Goal: Task Accomplishment & Management: Use online tool/utility

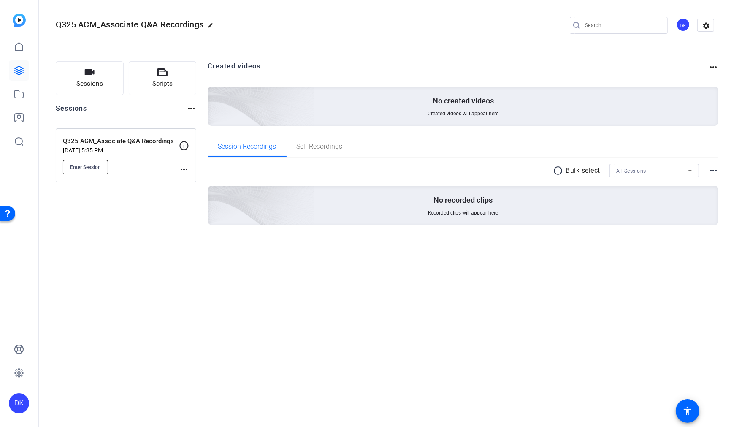
click at [93, 165] on span "Enter Session" at bounding box center [85, 167] width 31 height 7
click at [89, 170] on span "Enter Session" at bounding box center [85, 167] width 31 height 7
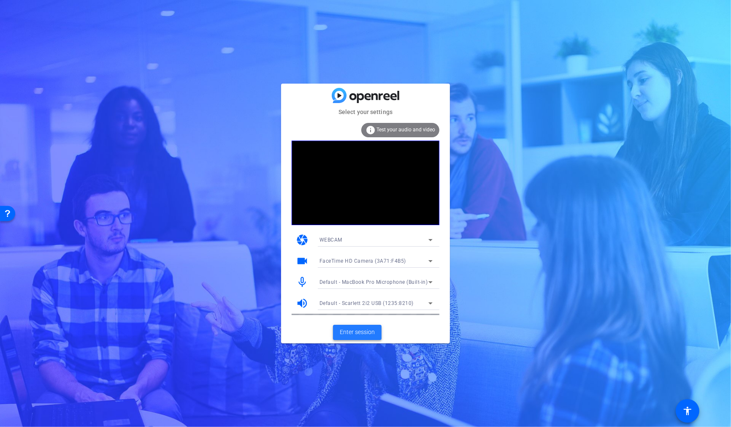
click at [367, 335] on span "Enter session" at bounding box center [357, 331] width 35 height 9
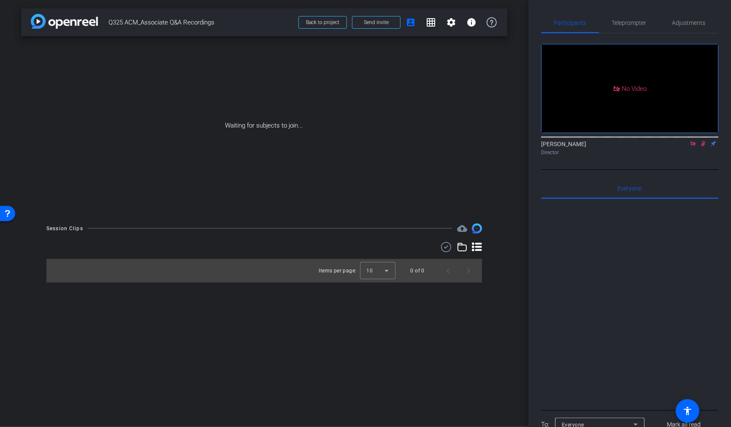
click at [704, 146] on icon at bounding box center [703, 143] width 5 height 5
click at [703, 146] on icon at bounding box center [702, 143] width 3 height 5
click at [373, 28] on span at bounding box center [376, 22] width 48 height 20
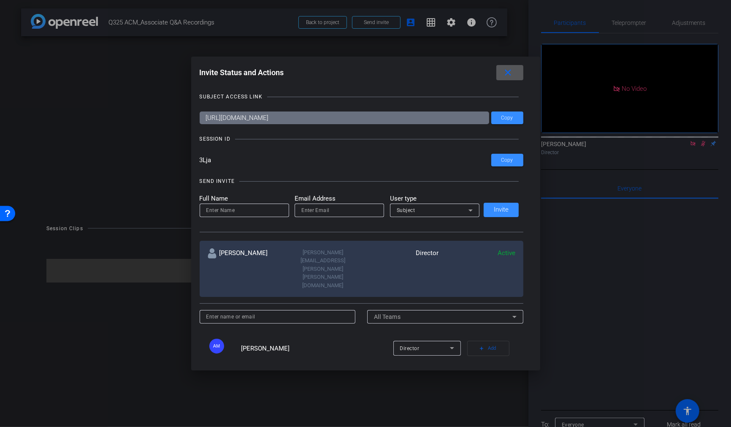
click at [251, 213] on input at bounding box center [244, 210] width 76 height 10
type input "[PERSON_NAME]"
paste input "Steven Scheele <Steve.Scheele@gartner.com>"
drag, startPoint x: 311, startPoint y: 209, endPoint x: 270, endPoint y: 209, distance: 41.3
click at [0, 0] on form "Full Name Steve Scheele Email Address Steven Scheele <Steve.Scheele@gartner.com…" at bounding box center [0, 0] width 0 height 0
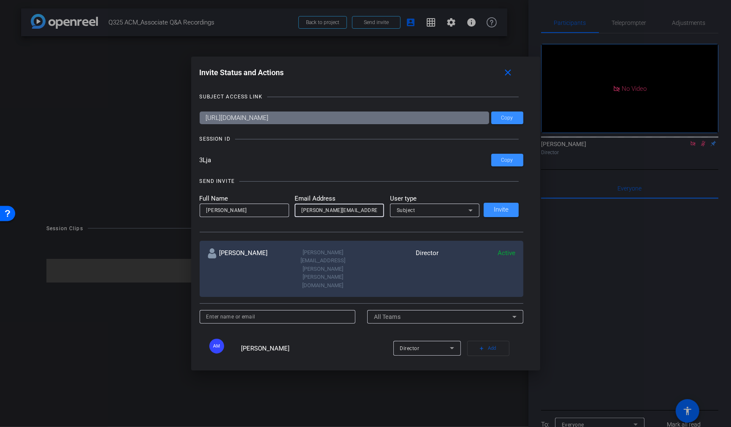
type input "[PERSON_NAME][EMAIL_ADDRESS][PERSON_NAME][PERSON_NAME][DOMAIN_NAME]"
click at [457, 211] on div "Subject" at bounding box center [433, 210] width 72 height 11
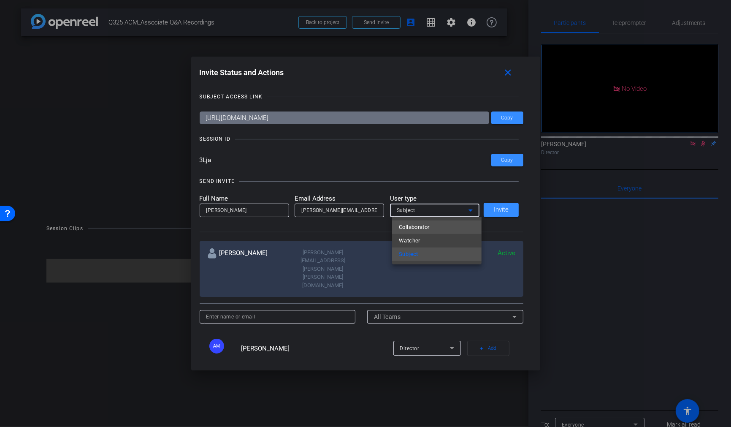
click at [441, 225] on mat-option "Collaborator" at bounding box center [436, 226] width 89 height 13
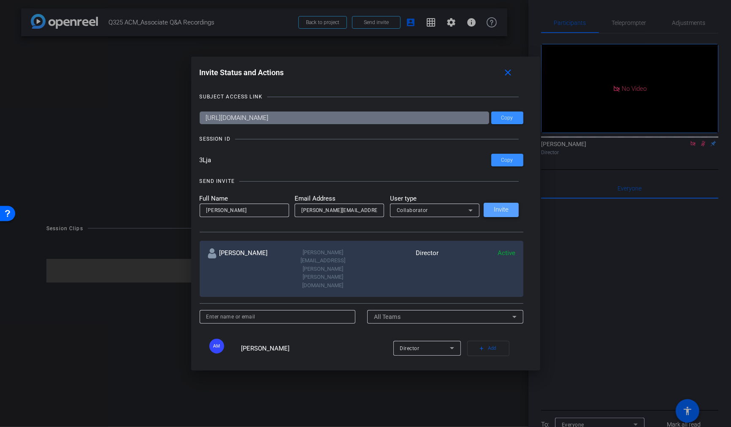
click at [505, 213] on span at bounding box center [500, 210] width 35 height 20
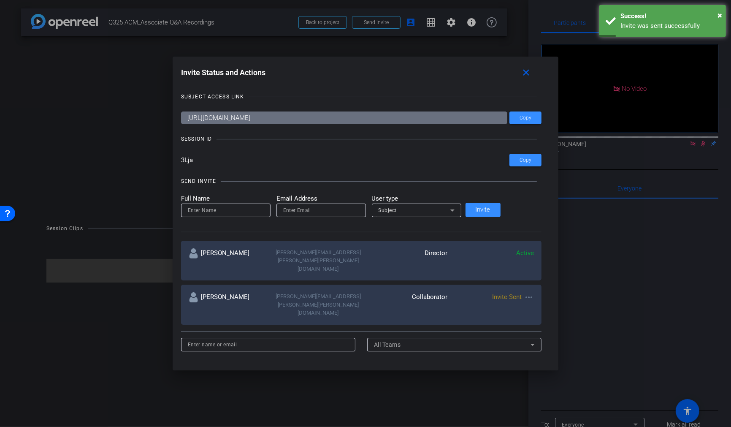
click at [239, 214] on input at bounding box center [226, 210] width 76 height 10
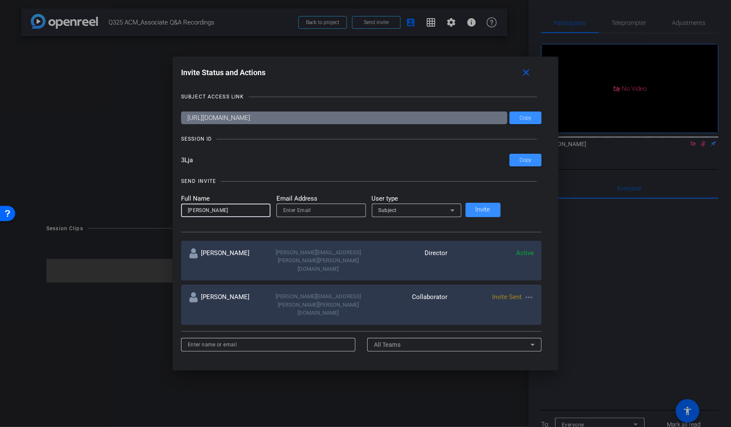
type input "[PERSON_NAME]"
click at [0, 0] on input "email" at bounding box center [0, 0] width 0 height 0
paste input "Nicole M. Yeager <Nicole.Yeager@gartner.com>"
drag, startPoint x: 311, startPoint y: 211, endPoint x: 278, endPoint y: 211, distance: 32.5
click at [0, 0] on form "Full Name NIcole Yeager Email Address Nicole M. Yeager <Nicole.Yeager@gartner.c…" at bounding box center [0, 0] width 0 height 0
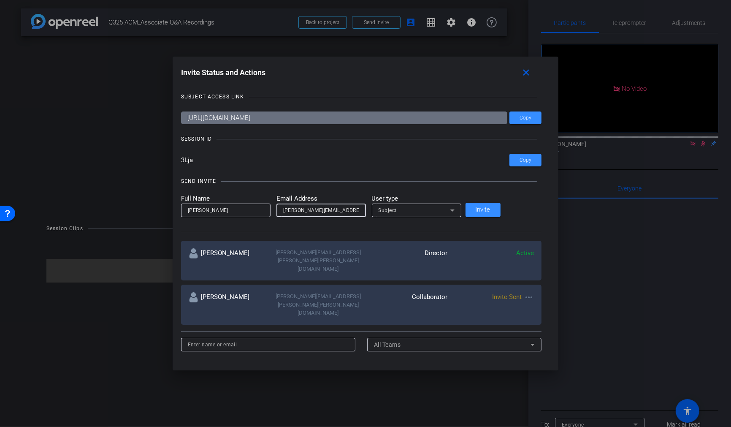
type input "[PERSON_NAME][EMAIL_ADDRESS][PERSON_NAME][PERSON_NAME][DOMAIN_NAME]"
click at [427, 216] on div "Subject" at bounding box center [416, 209] width 76 height 13
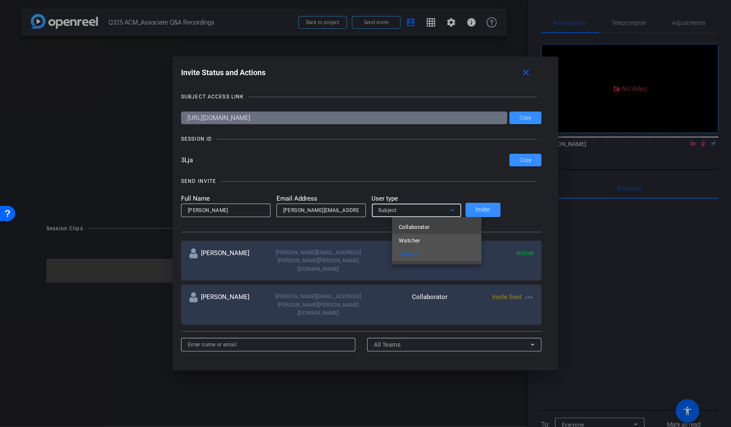
click at [426, 242] on mat-option "Watcher" at bounding box center [436, 240] width 89 height 13
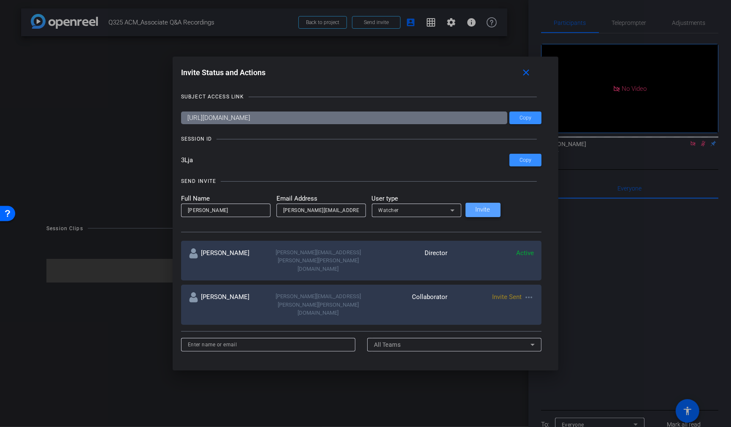
click at [490, 208] on span "Invite" at bounding box center [482, 209] width 15 height 6
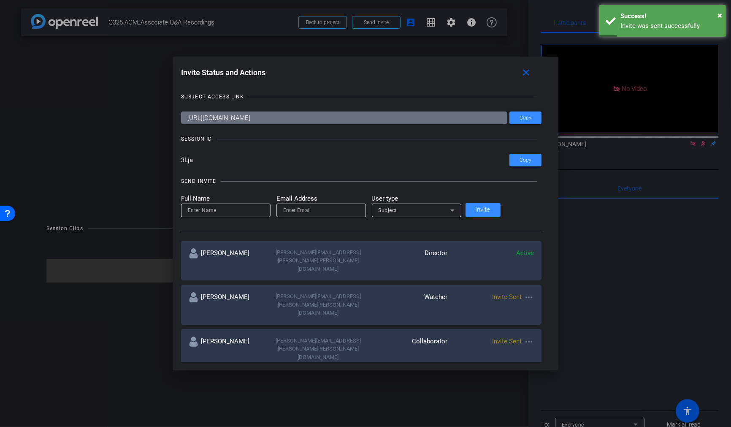
click at [236, 212] on input at bounding box center [226, 210] width 76 height 10
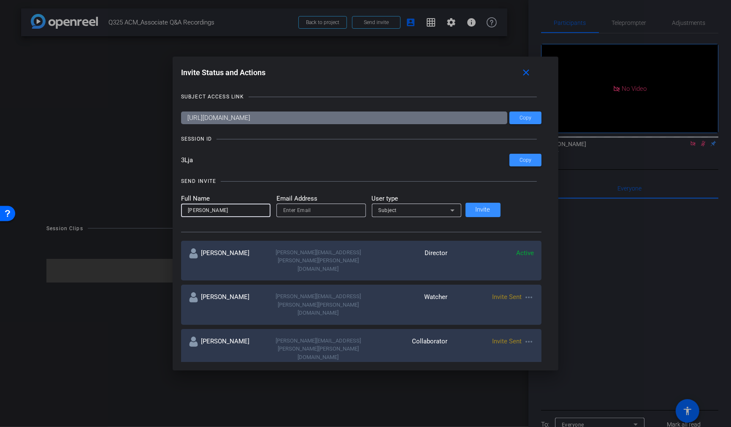
type input "[PERSON_NAME]"
paste input "Lana Fischer <Lana.Fischer@gartner.com>"
drag, startPoint x: 314, startPoint y: 211, endPoint x: 282, endPoint y: 211, distance: 32.1
click at [0, 0] on form "Full Name Lana Fischer Email Address Lana Fischer <Lana.Fischer@gartner.com Use…" at bounding box center [0, 0] width 0 height 0
type input "[PERSON_NAME][EMAIL_ADDRESS][PERSON_NAME][PERSON_NAME][DOMAIN_NAME]"
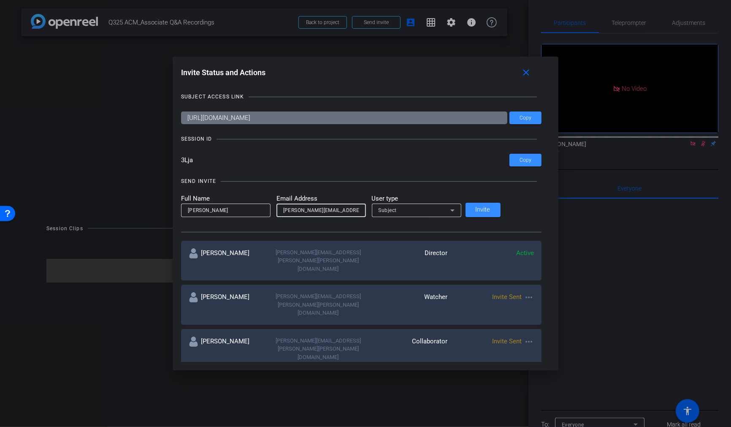
click at [435, 208] on div "Subject" at bounding box center [414, 210] width 72 height 11
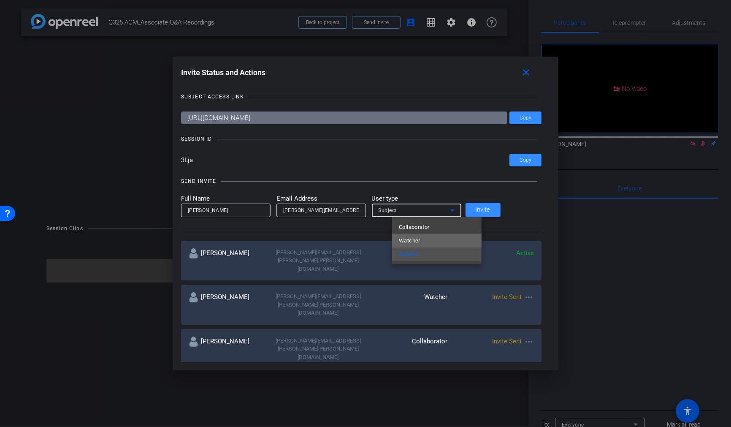
click at [430, 240] on mat-option "Watcher" at bounding box center [436, 240] width 89 height 13
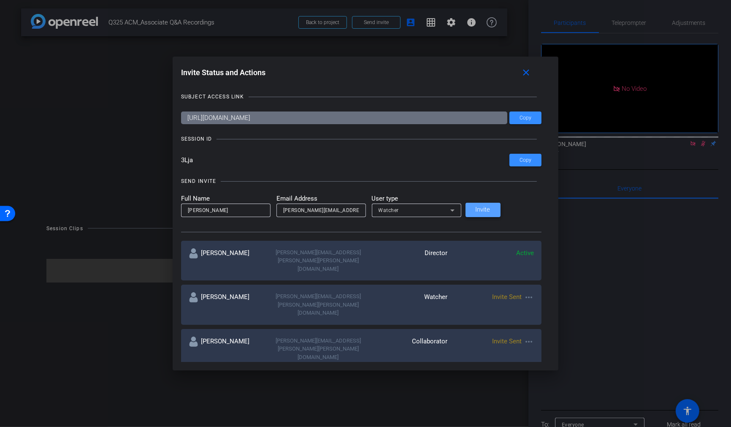
click at [490, 208] on span "Invite" at bounding box center [482, 209] width 15 height 6
click at [521, 72] on mat-icon "close" at bounding box center [526, 72] width 11 height 11
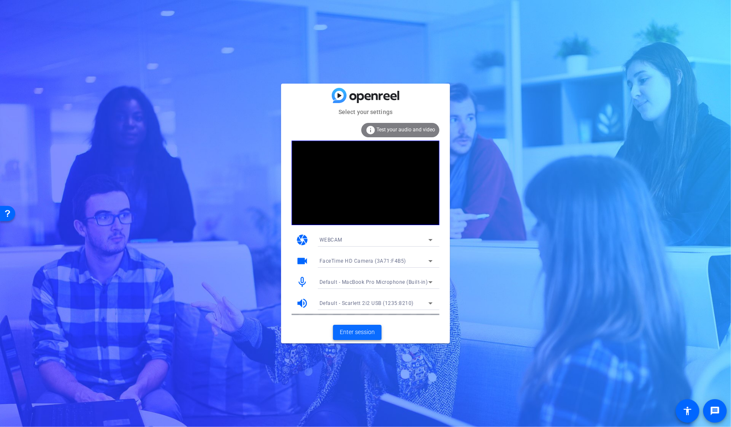
click at [364, 329] on span "Enter session" at bounding box center [357, 331] width 35 height 9
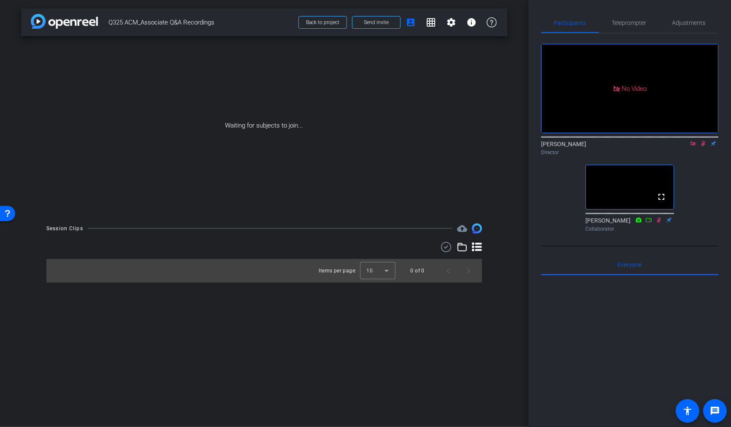
click at [695, 146] on icon at bounding box center [692, 143] width 5 height 5
click at [631, 26] on span "Teleprompter" at bounding box center [629, 23] width 35 height 20
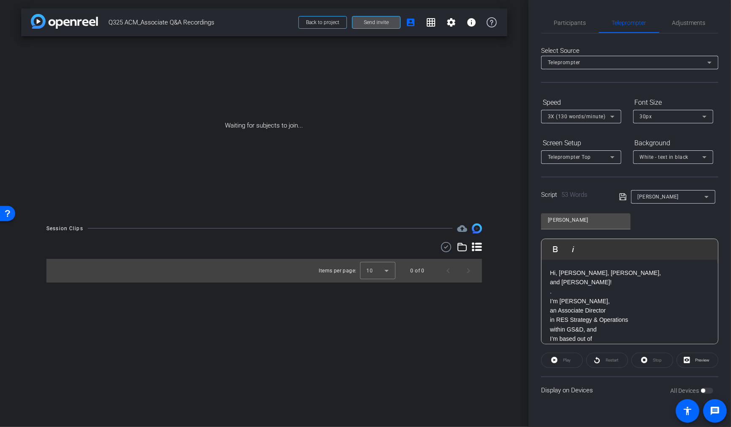
click at [386, 23] on span "Send invite" at bounding box center [376, 22] width 25 height 7
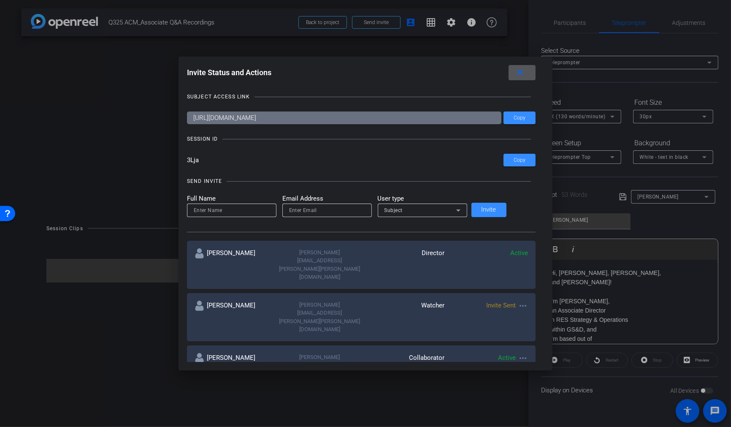
click at [515, 71] on mat-icon "close" at bounding box center [520, 72] width 11 height 11
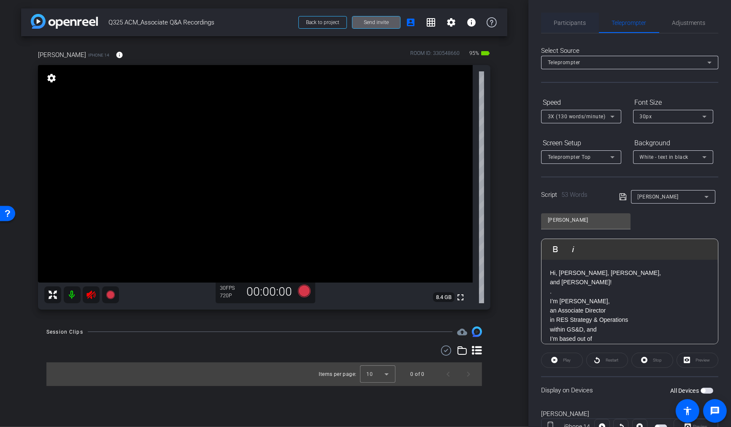
click at [568, 21] on span "Participants" at bounding box center [570, 23] width 32 height 6
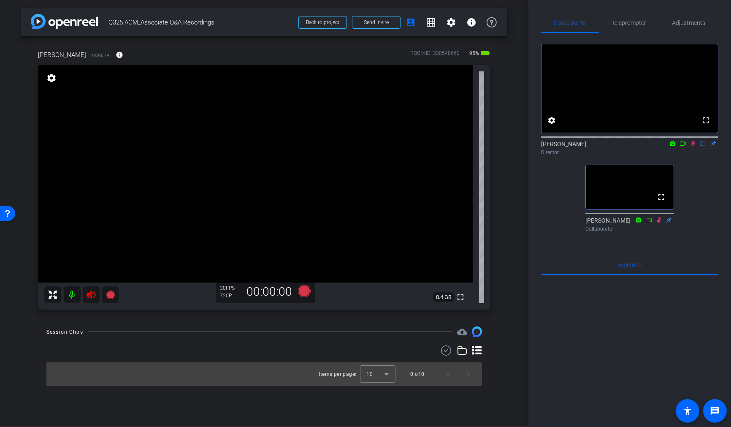
click at [691, 146] on icon at bounding box center [692, 143] width 7 height 6
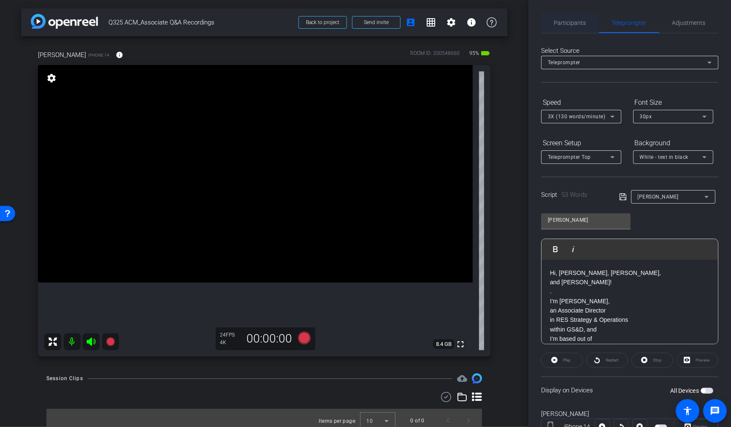
click at [564, 23] on span "Participants" at bounding box center [570, 23] width 32 height 6
click at [569, 24] on span "Participants" at bounding box center [570, 23] width 32 height 6
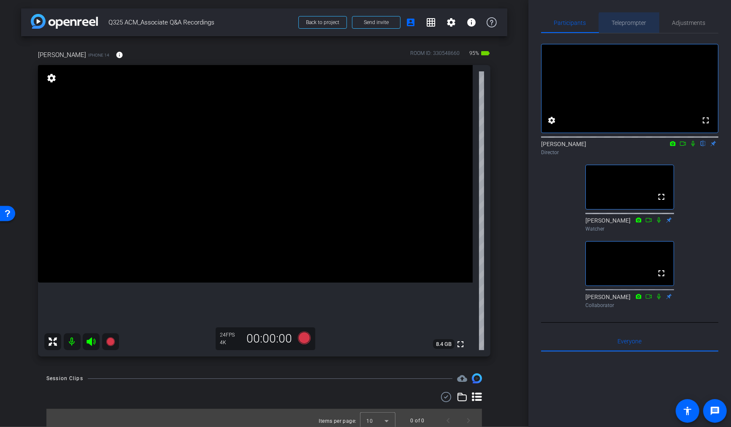
click at [635, 27] on span "Teleprompter" at bounding box center [629, 23] width 35 height 20
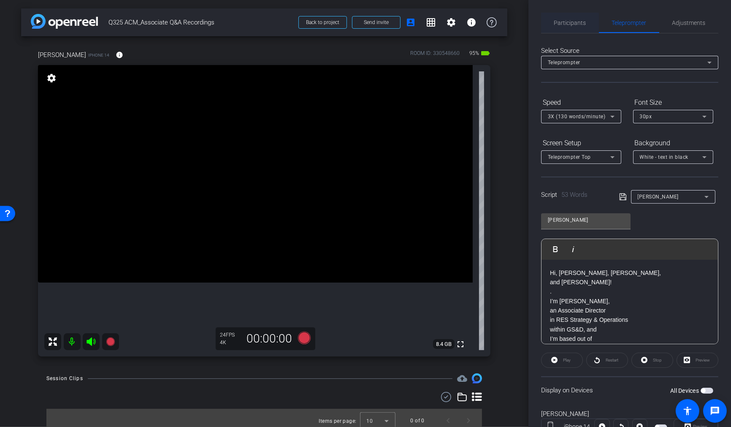
click at [571, 27] on span "Participants" at bounding box center [570, 23] width 32 height 20
click at [567, 26] on span "Participants" at bounding box center [570, 23] width 32 height 20
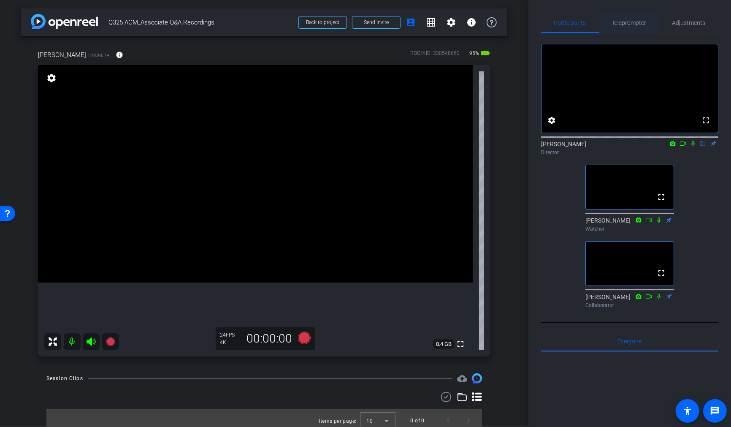
click at [642, 22] on span "Teleprompter" at bounding box center [629, 23] width 35 height 6
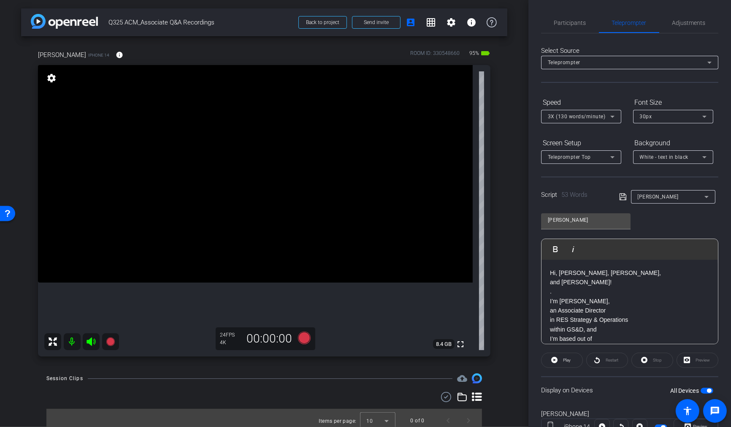
scroll to position [33, 0]
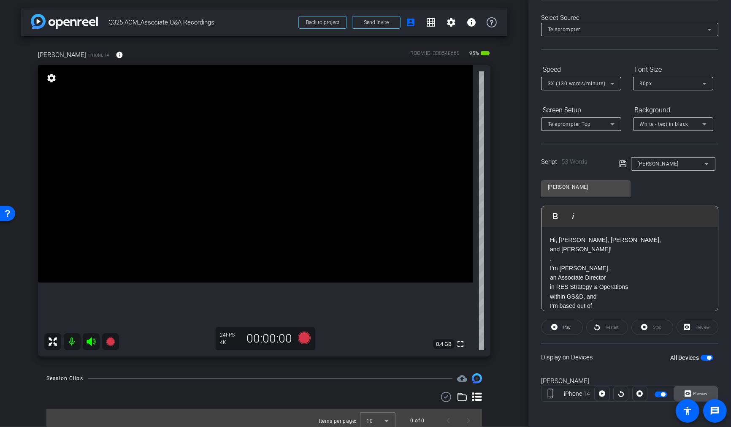
click at [695, 391] on span "Preview" at bounding box center [700, 393] width 14 height 5
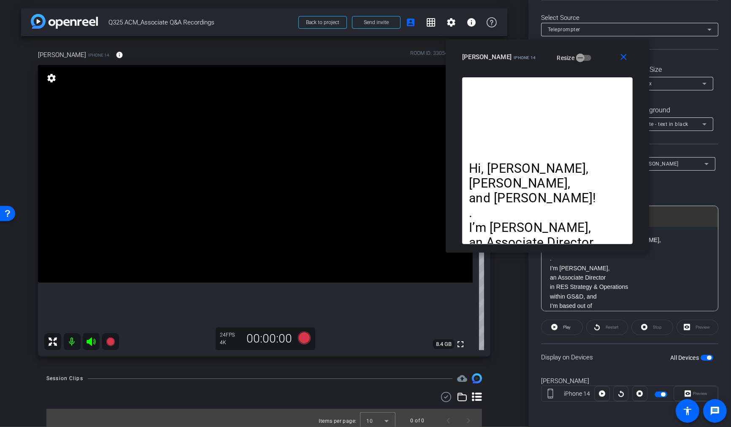
drag, startPoint x: 510, startPoint y: 106, endPoint x: 584, endPoint y: 62, distance: 86.2
click at [584, 62] on div "alex iPhone 14 Resize" at bounding box center [550, 56] width 177 height 15
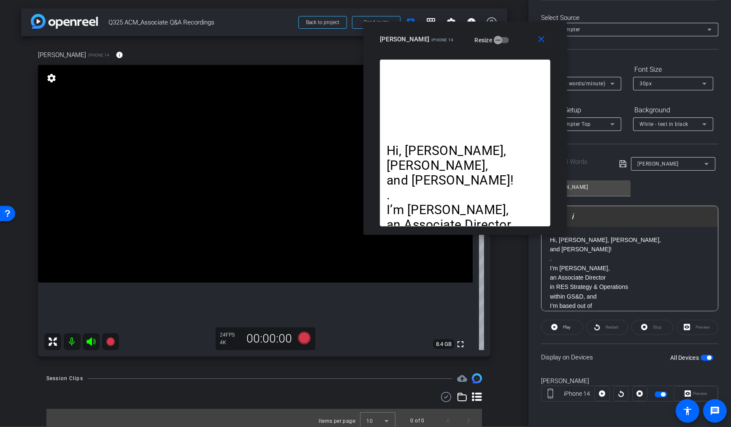
drag, startPoint x: 585, startPoint y: 60, endPoint x: 503, endPoint y: 43, distance: 84.1
click at [503, 43] on div "alex iPhone 14 Resize" at bounding box center [468, 39] width 177 height 15
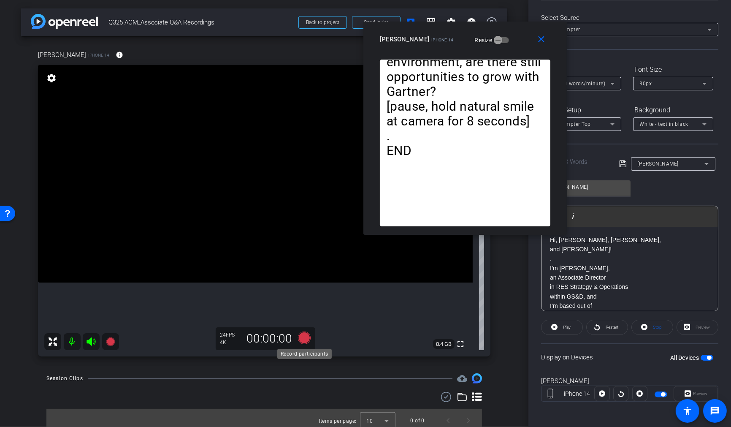
click at [307, 339] on icon at bounding box center [304, 337] width 13 height 13
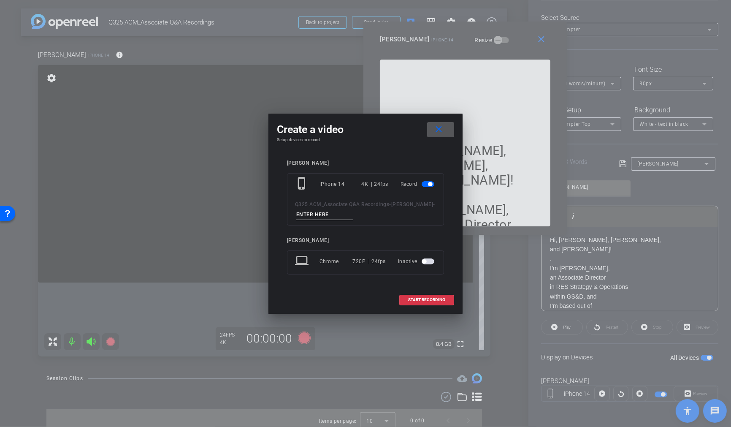
click at [333, 218] on input at bounding box center [324, 214] width 57 height 11
type input "T1"
click at [423, 299] on span "START RECORDING" at bounding box center [426, 299] width 37 height 4
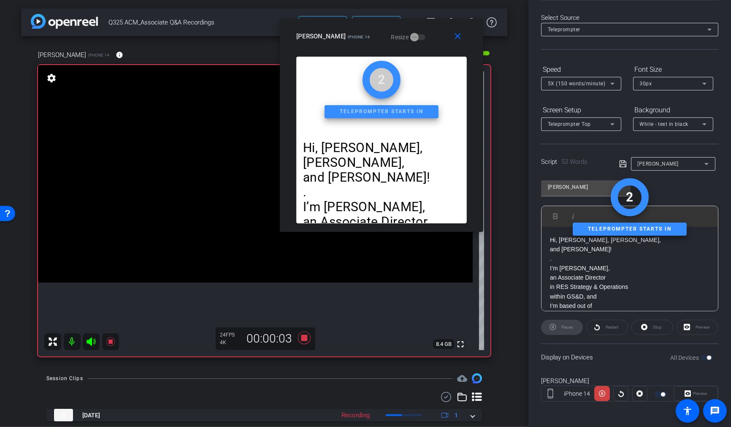
drag, startPoint x: 508, startPoint y: 35, endPoint x: 422, endPoint y: 32, distance: 85.7
click at [422, 32] on div "alex iPhone 14 Resize" at bounding box center [384, 36] width 177 height 15
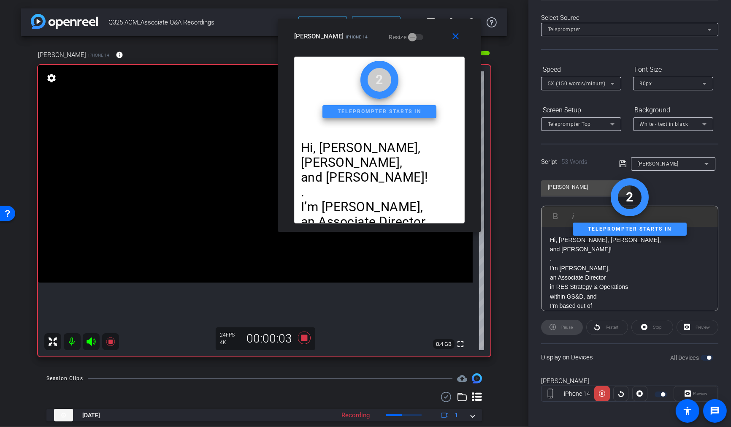
scroll to position [0, 0]
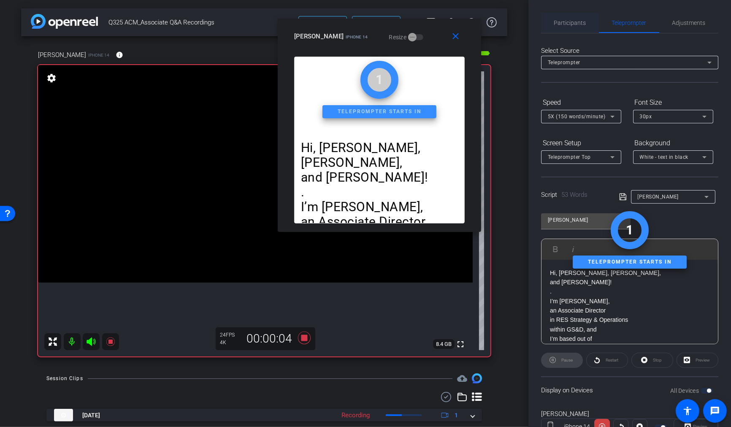
click at [568, 24] on span "Participants" at bounding box center [570, 23] width 32 height 6
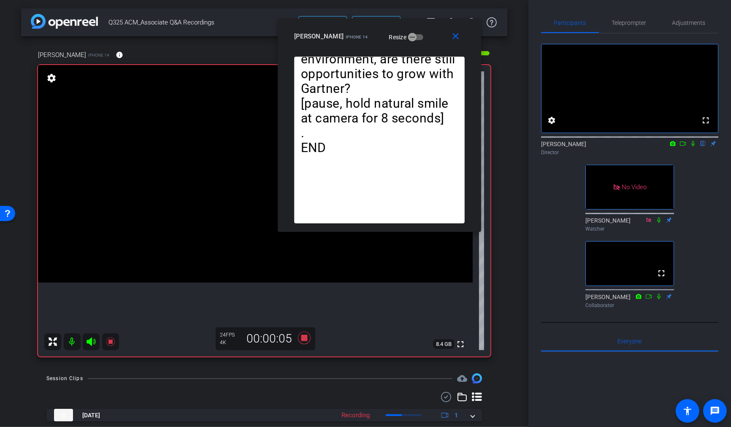
click at [692, 146] on icon at bounding box center [692, 143] width 3 height 5
click at [680, 146] on icon at bounding box center [682, 143] width 7 height 6
click at [456, 37] on mat-icon "close" at bounding box center [456, 36] width 11 height 11
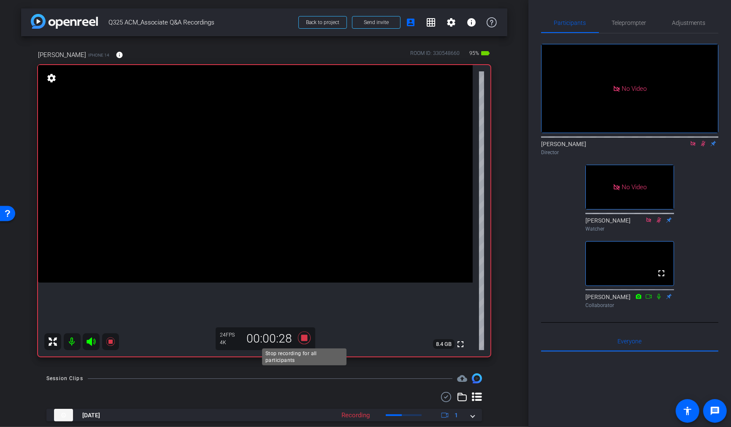
click at [303, 338] on icon at bounding box center [304, 337] width 13 height 13
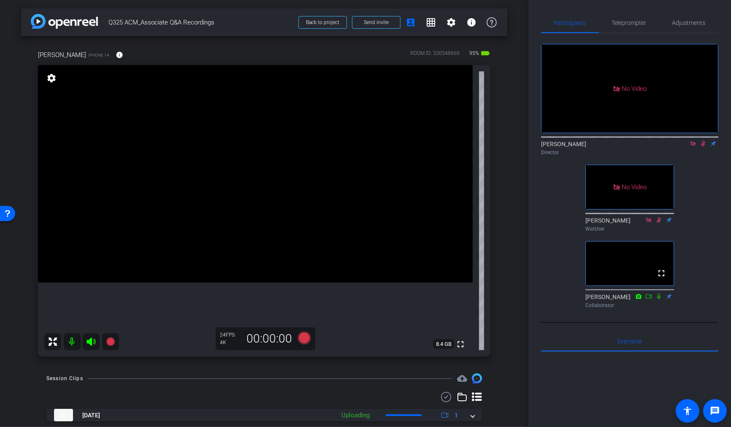
click at [704, 146] on icon at bounding box center [703, 143] width 5 height 5
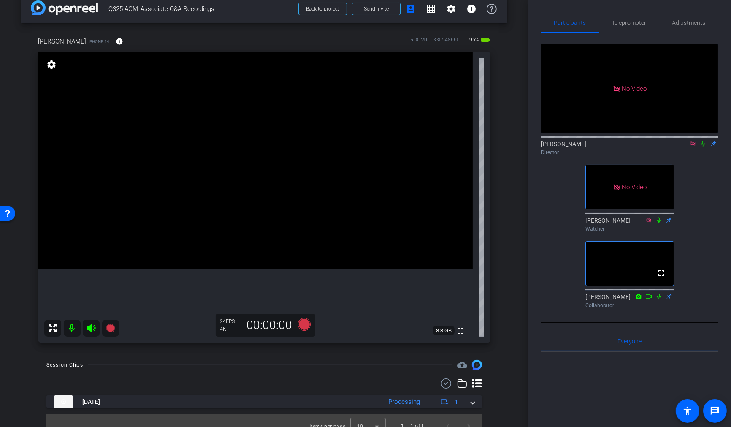
scroll to position [24, 0]
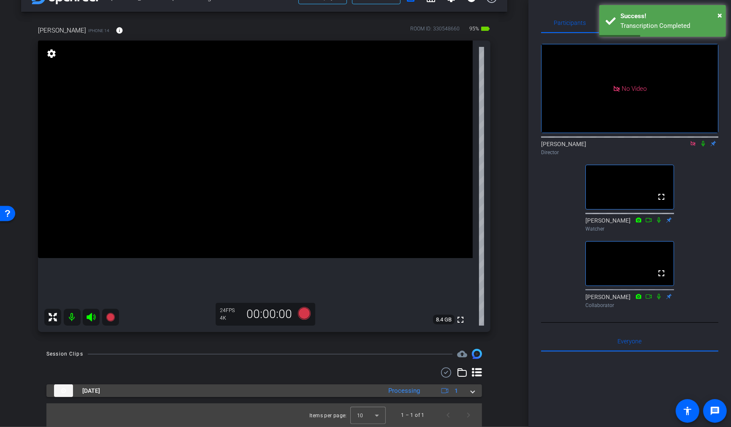
click at [473, 392] on span at bounding box center [472, 390] width 3 height 9
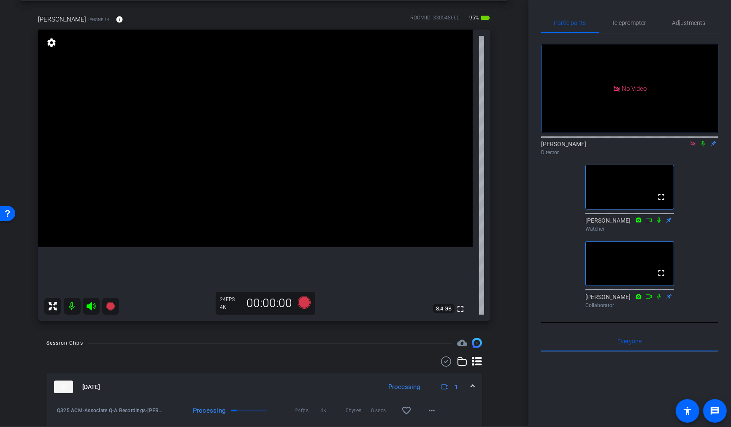
scroll to position [30, 0]
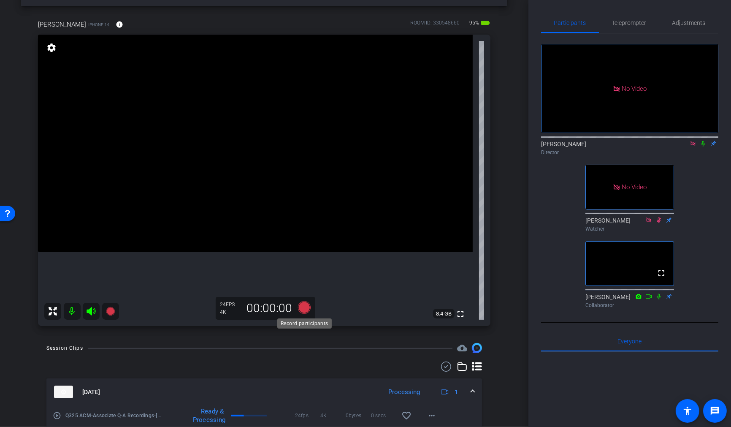
click at [304, 308] on icon at bounding box center [304, 307] width 13 height 13
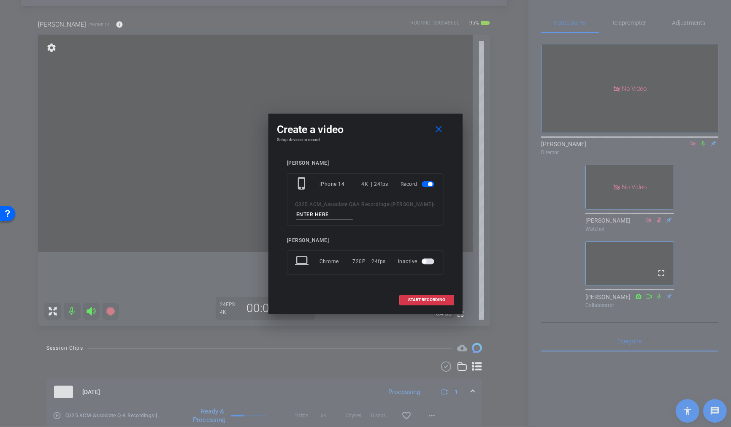
click at [319, 216] on input at bounding box center [324, 214] width 57 height 11
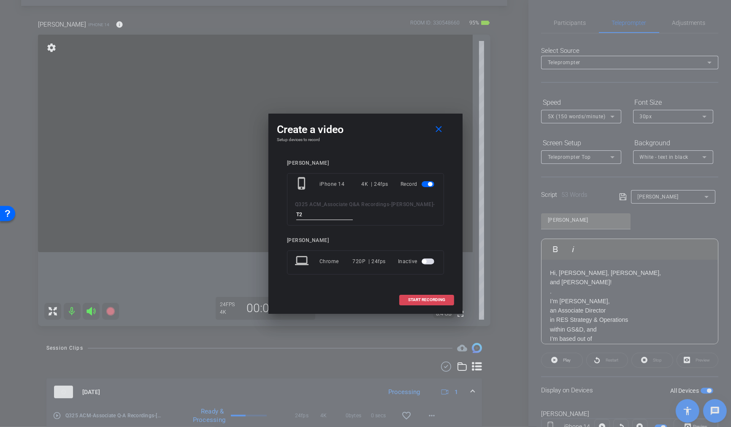
type input "T2"
click at [434, 299] on span "START RECORDING" at bounding box center [426, 299] width 37 height 4
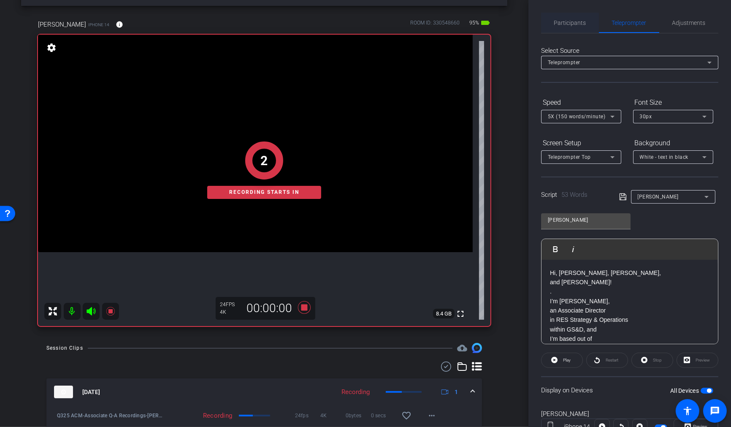
click at [565, 22] on span "Participants" at bounding box center [570, 23] width 32 height 6
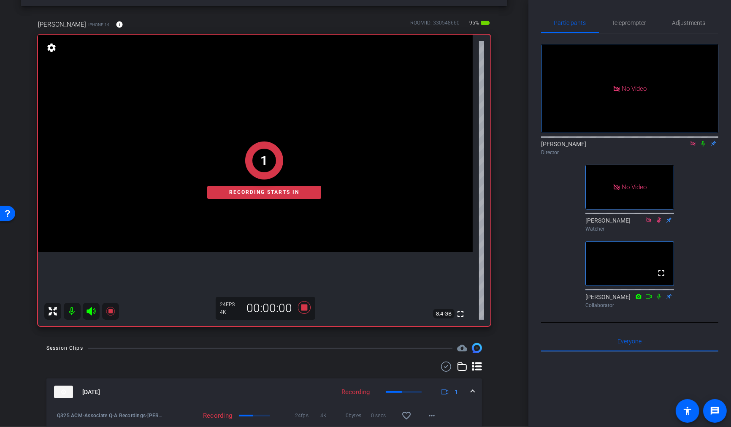
click at [705, 140] on icon at bounding box center [702, 143] width 7 height 6
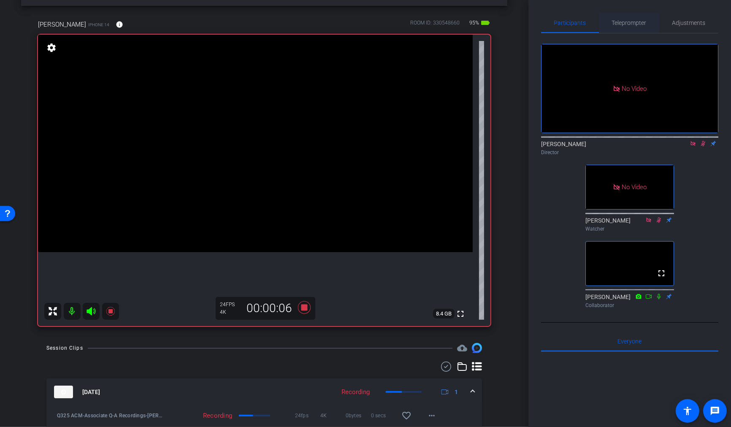
click at [621, 28] on span "Teleprompter" at bounding box center [629, 23] width 35 height 20
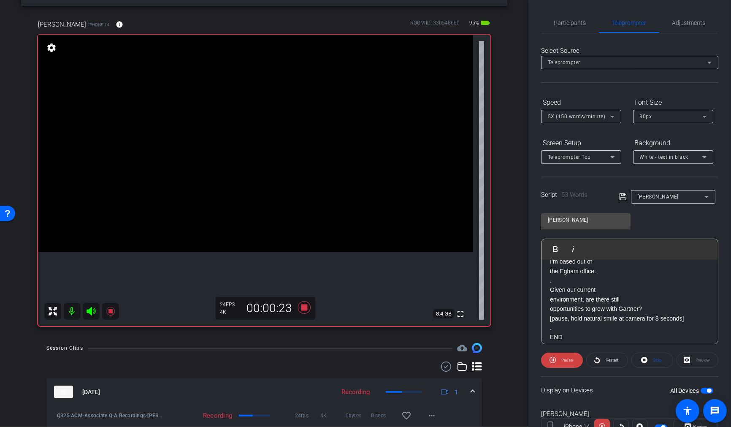
scroll to position [78, 0]
click at [301, 308] on icon at bounding box center [304, 307] width 13 height 13
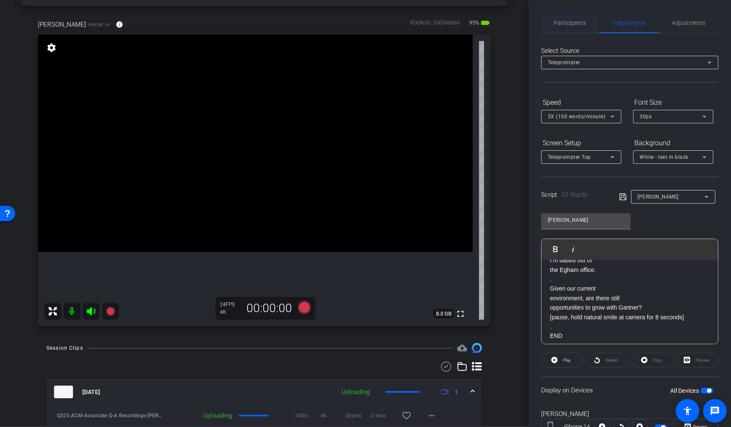
click at [566, 21] on span "Participants" at bounding box center [570, 23] width 32 height 6
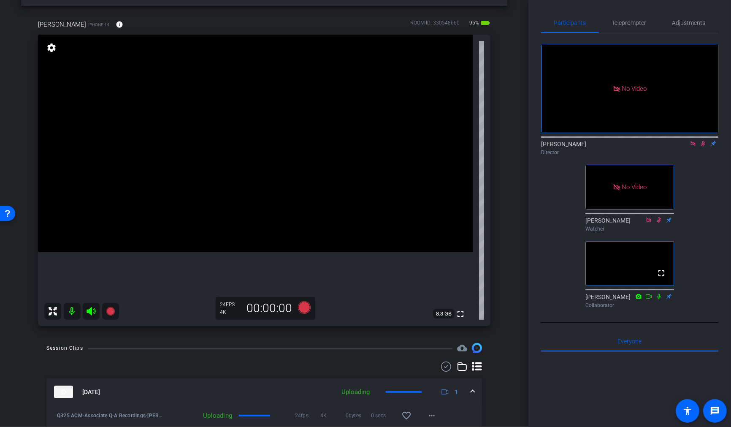
click at [703, 140] on icon at bounding box center [702, 143] width 7 height 6
click at [640, 22] on span "Teleprompter" at bounding box center [629, 23] width 35 height 6
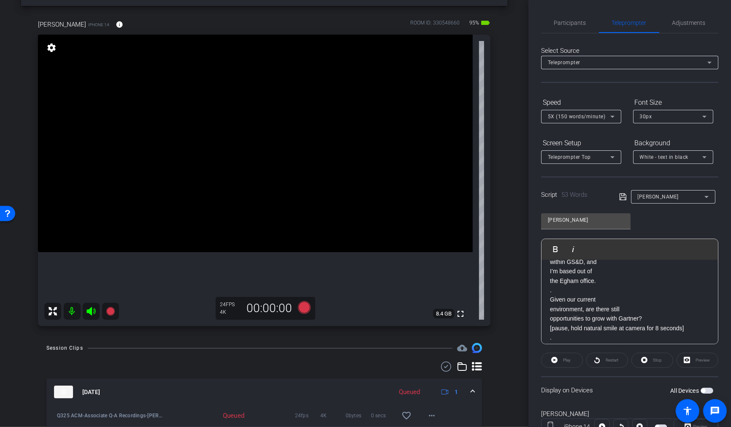
scroll to position [69, 0]
click at [569, 23] on span "Participants" at bounding box center [570, 23] width 32 height 6
click at [306, 306] on icon at bounding box center [304, 307] width 13 height 13
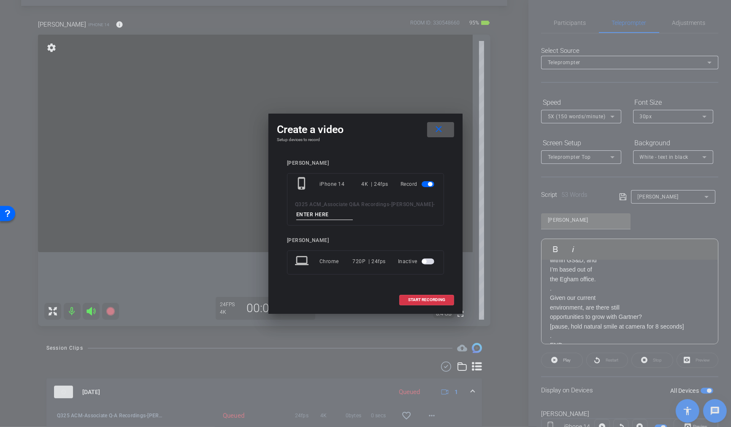
click at [437, 128] on mat-icon "close" at bounding box center [439, 129] width 11 height 11
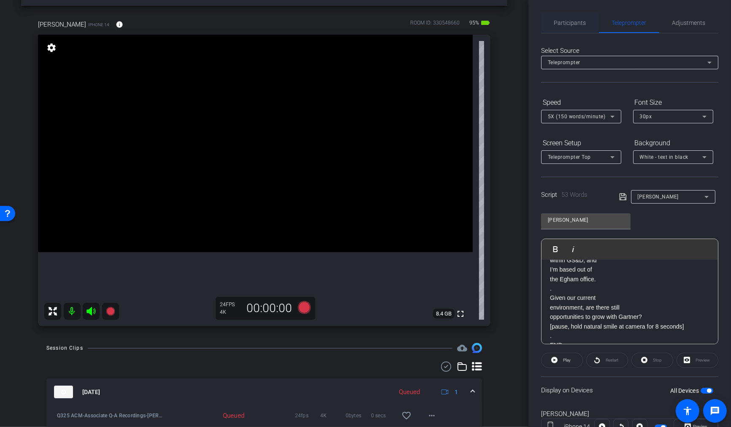
click at [564, 16] on span "Participants" at bounding box center [570, 23] width 32 height 20
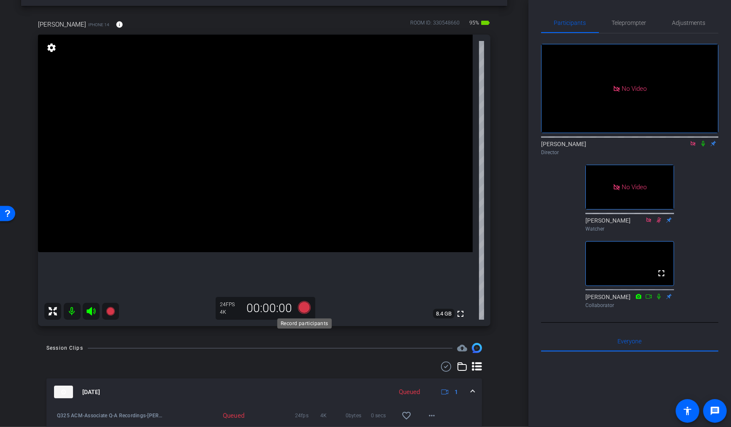
click at [306, 308] on icon at bounding box center [304, 307] width 13 height 13
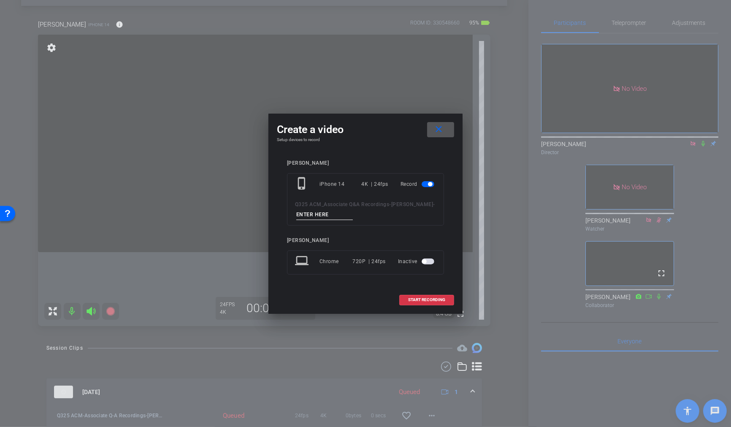
click at [338, 219] on input at bounding box center [324, 214] width 57 height 11
type input "[MEDICAL_DATA]"
click at [445, 299] on span at bounding box center [427, 299] width 54 height 20
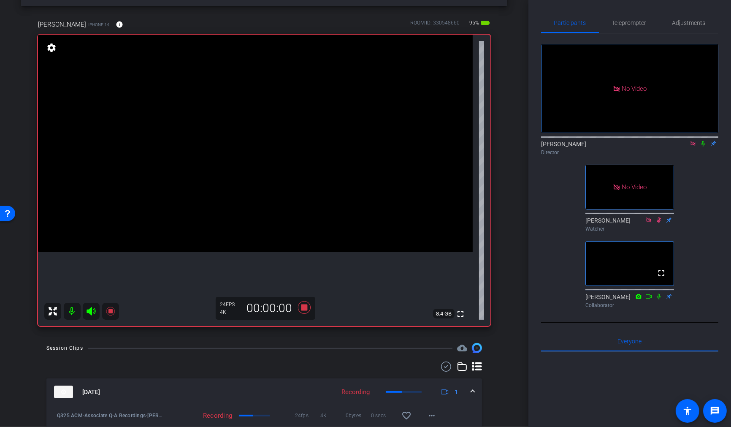
click at [703, 140] on icon at bounding box center [702, 143] width 7 height 6
click at [633, 27] on span "Teleprompter" at bounding box center [629, 23] width 35 height 20
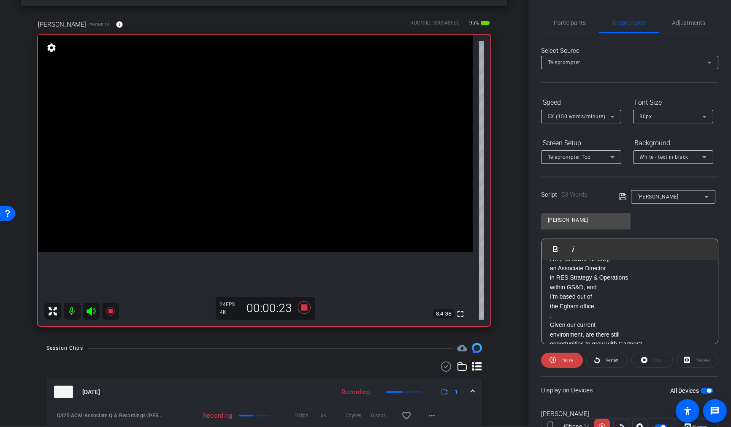
scroll to position [46, 0]
click at [303, 305] on icon at bounding box center [304, 307] width 13 height 13
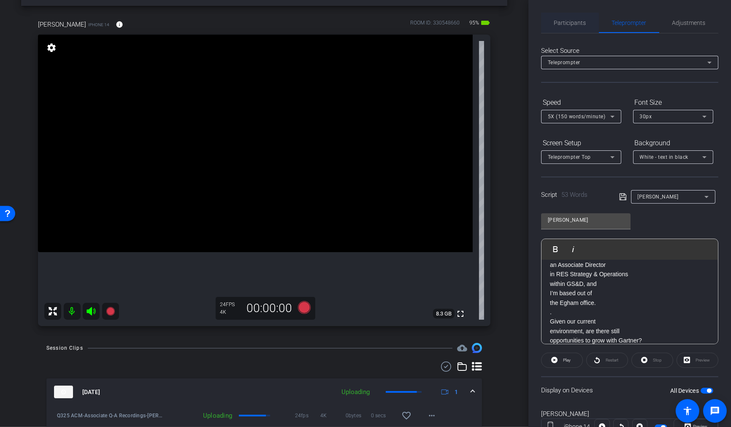
click at [579, 23] on span "Participants" at bounding box center [570, 23] width 32 height 6
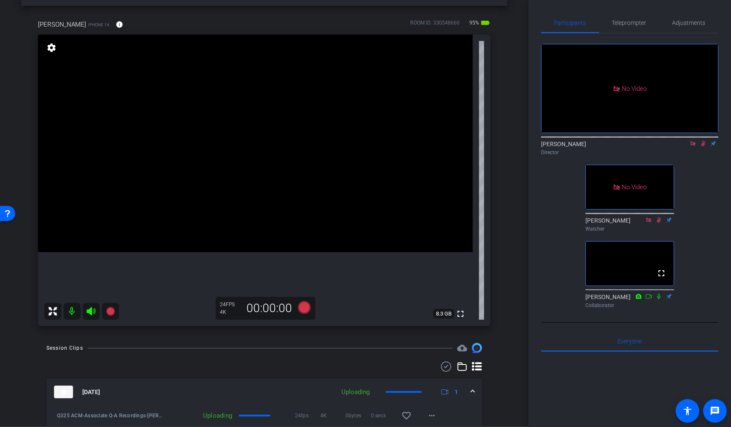
click at [705, 140] on icon at bounding box center [702, 143] width 7 height 6
click at [634, 23] on span "Teleprompter" at bounding box center [629, 23] width 35 height 6
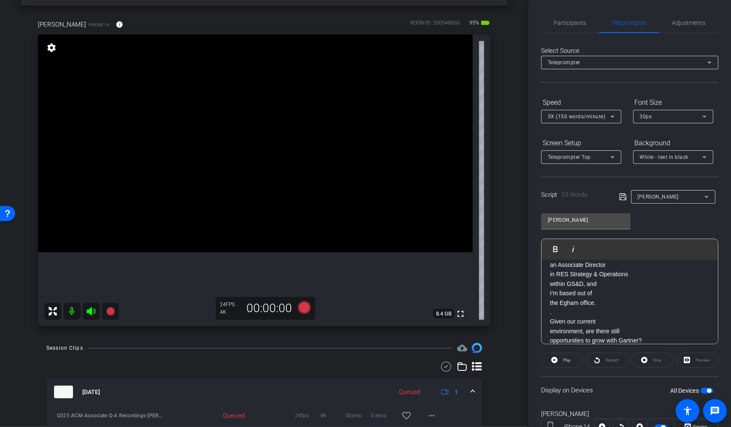
scroll to position [0, 0]
click at [574, 23] on span "Participants" at bounding box center [570, 23] width 32 height 6
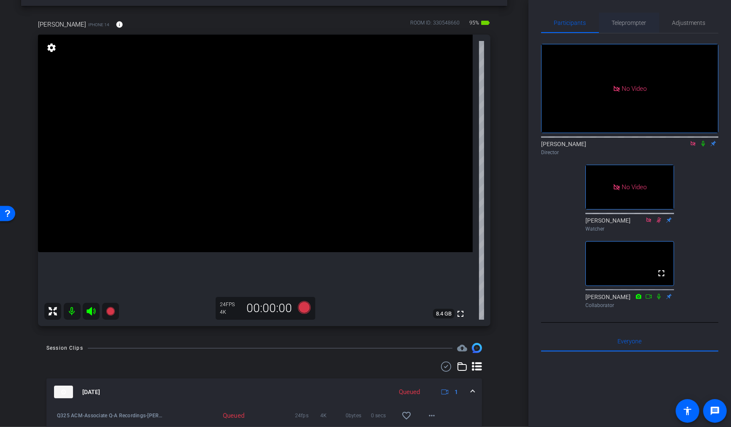
click at [630, 22] on span "Teleprompter" at bounding box center [629, 23] width 35 height 6
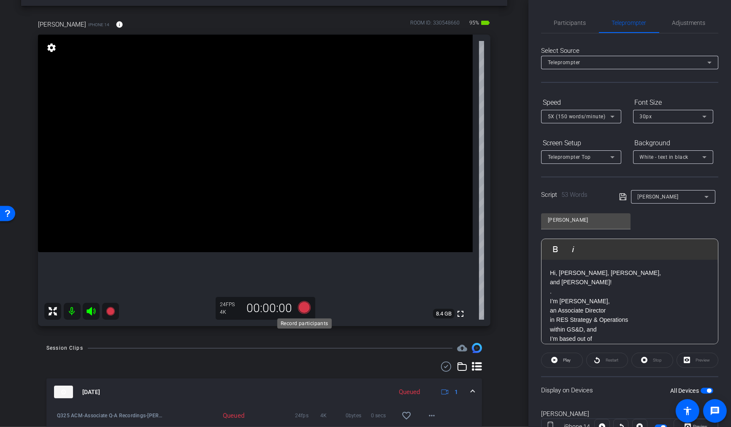
click at [305, 310] on icon at bounding box center [304, 307] width 13 height 13
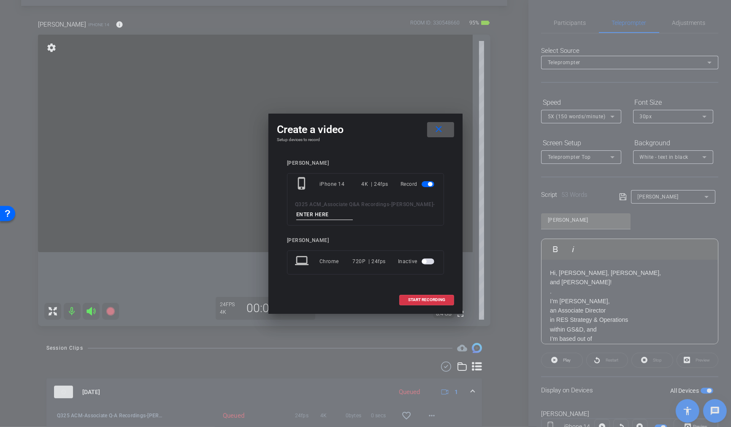
click at [329, 213] on input at bounding box center [324, 214] width 57 height 11
type input "T4"
click at [440, 300] on span "START RECORDING" at bounding box center [426, 299] width 37 height 4
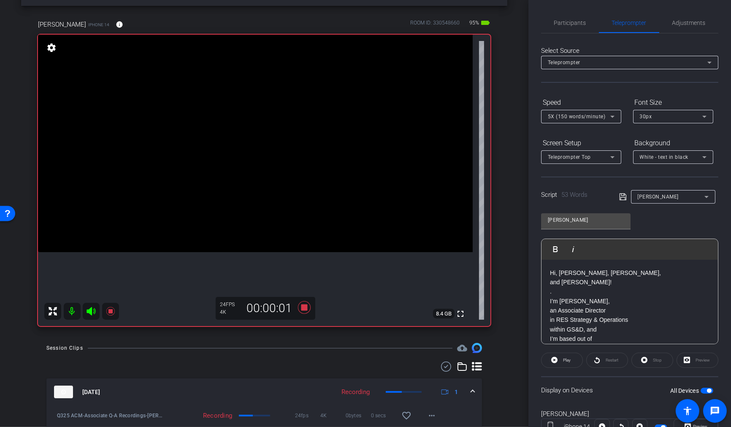
drag, startPoint x: 566, startPoint y: 25, endPoint x: 573, endPoint y: 43, distance: 19.1
click at [566, 25] on span "Participants" at bounding box center [570, 23] width 32 height 6
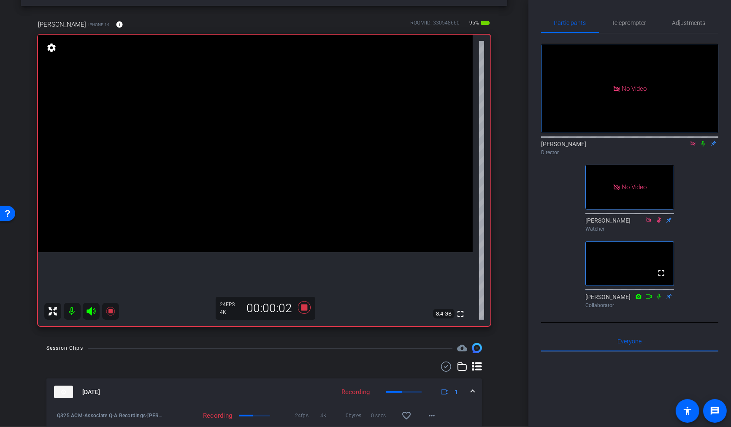
click at [704, 140] on icon at bounding box center [702, 143] width 7 height 6
click at [633, 22] on span "Teleprompter" at bounding box center [629, 23] width 35 height 6
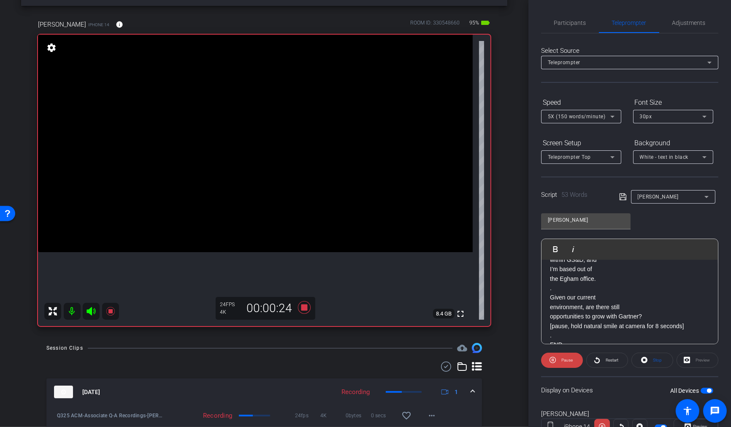
scroll to position [71, 0]
click at [305, 308] on icon at bounding box center [304, 307] width 13 height 13
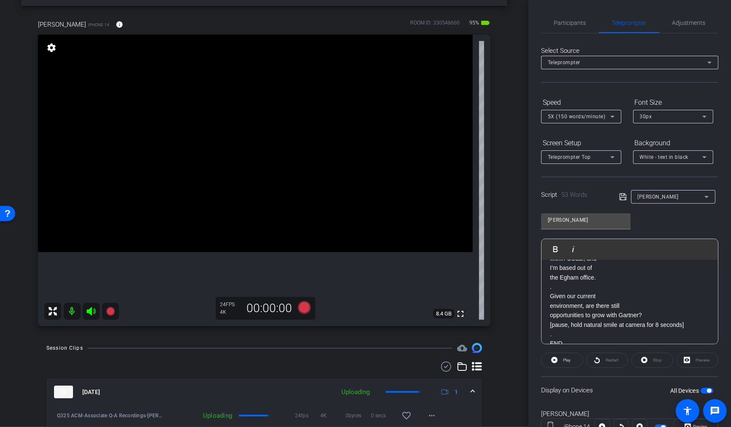
drag, startPoint x: 561, startPoint y: 26, endPoint x: 590, endPoint y: 41, distance: 32.7
click at [561, 26] on span "Participants" at bounding box center [570, 23] width 32 height 6
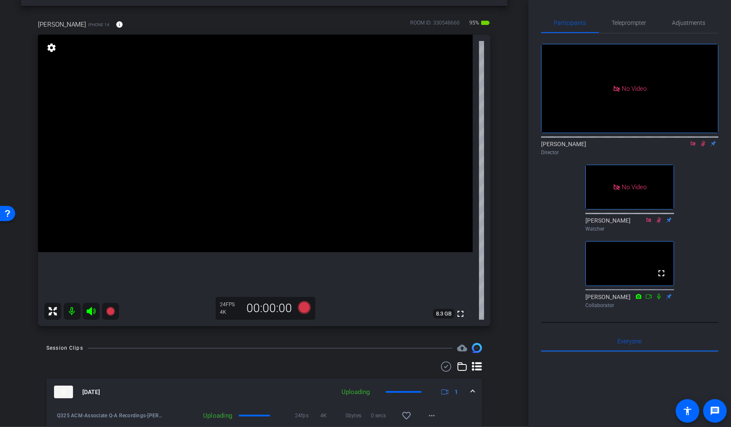
click at [703, 140] on mat-icon at bounding box center [703, 144] width 10 height 8
click at [630, 26] on span "Teleprompter" at bounding box center [629, 23] width 35 height 6
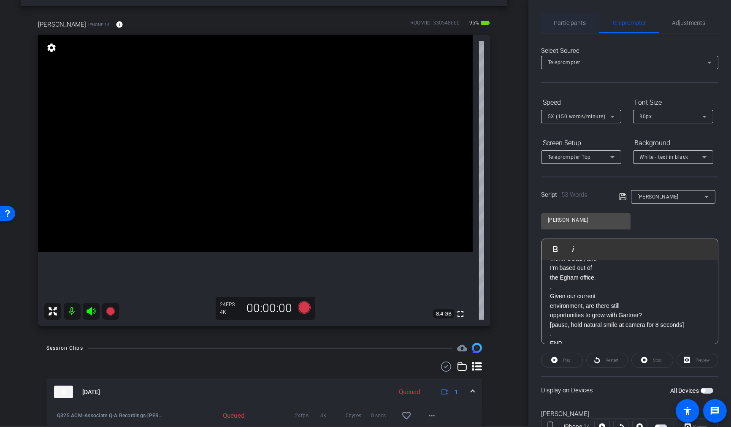
click at [577, 24] on span "Participants" at bounding box center [570, 23] width 32 height 6
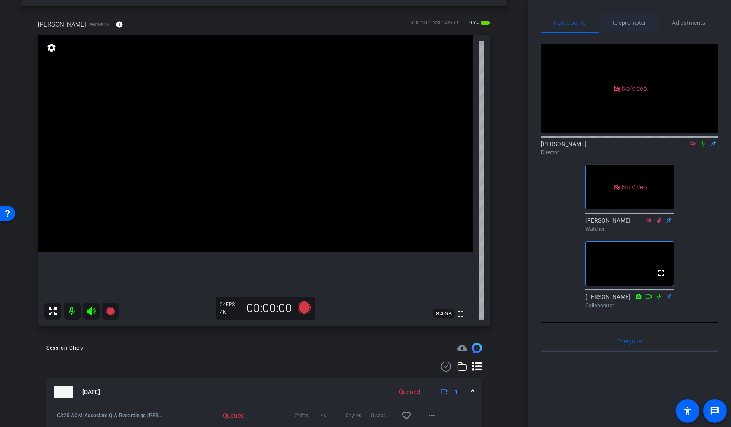
click at [632, 22] on span "Teleprompter" at bounding box center [629, 23] width 35 height 6
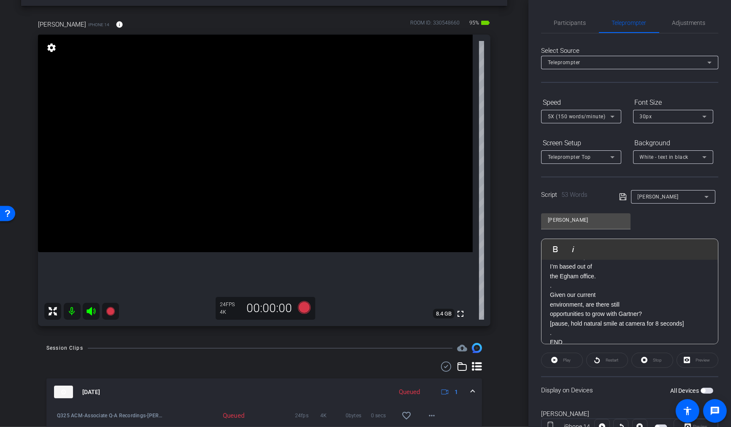
scroll to position [74, 0]
click at [573, 24] on span "Participants" at bounding box center [570, 23] width 32 height 6
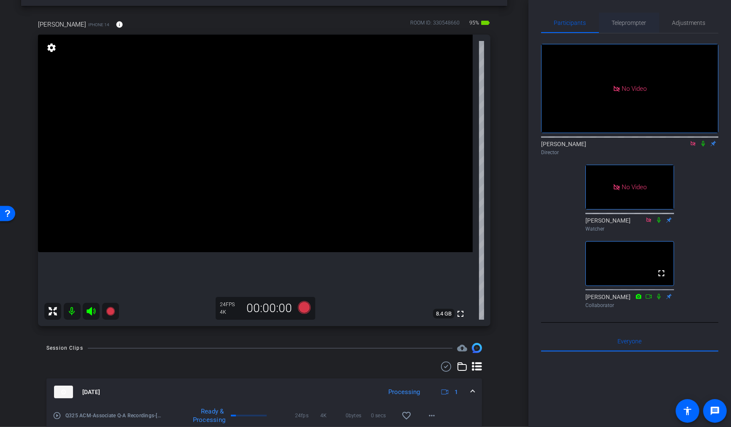
click at [636, 25] on span "Teleprompter" at bounding box center [629, 23] width 35 height 6
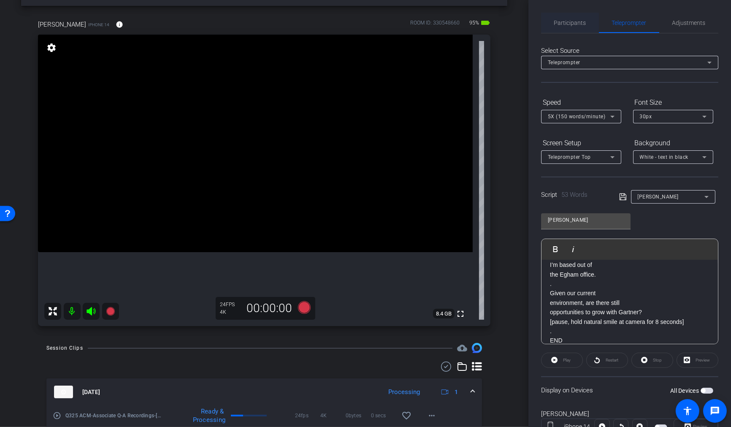
click at [575, 24] on span "Participants" at bounding box center [570, 23] width 32 height 6
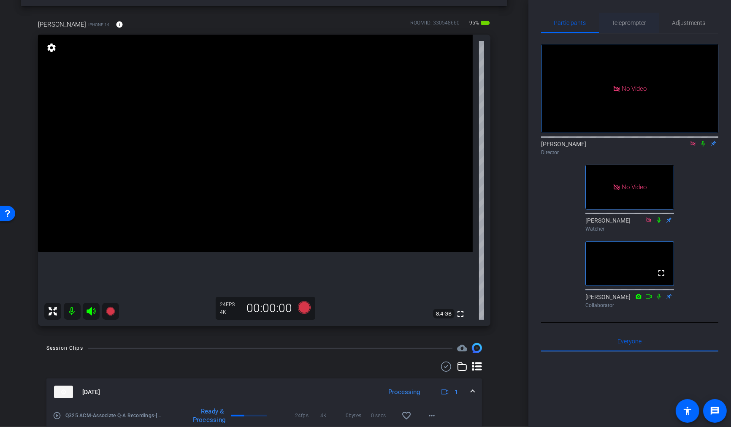
click at [629, 22] on span "Teleprompter" at bounding box center [629, 23] width 35 height 6
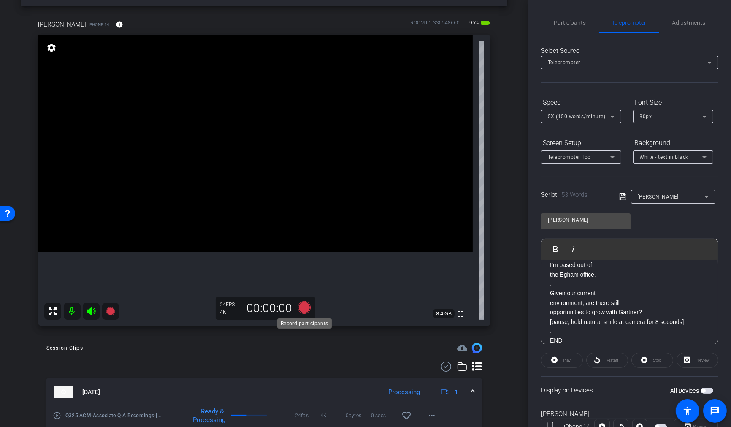
click at [305, 308] on icon at bounding box center [304, 307] width 13 height 13
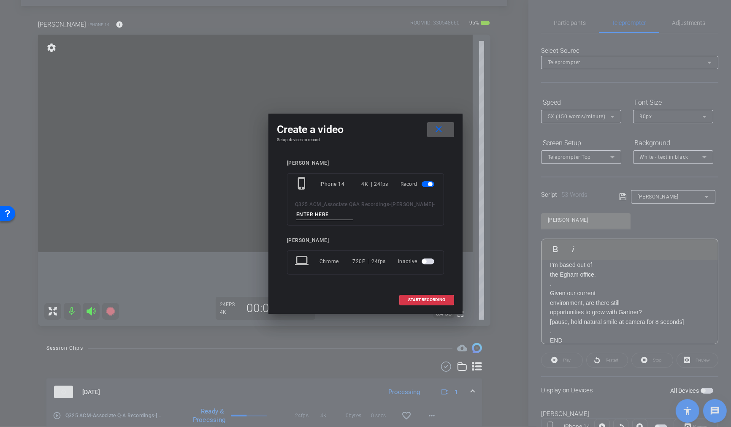
click at [324, 213] on input at bounding box center [324, 214] width 57 height 11
type input "T6"
click at [434, 299] on span "START RECORDING" at bounding box center [426, 299] width 37 height 4
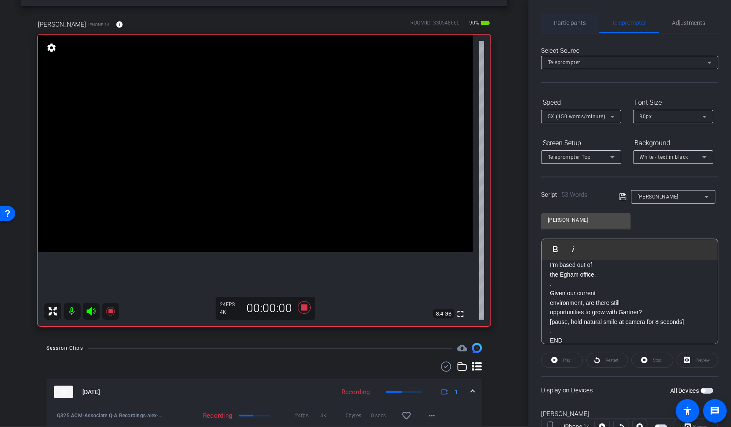
click at [572, 22] on span "Participants" at bounding box center [570, 23] width 32 height 6
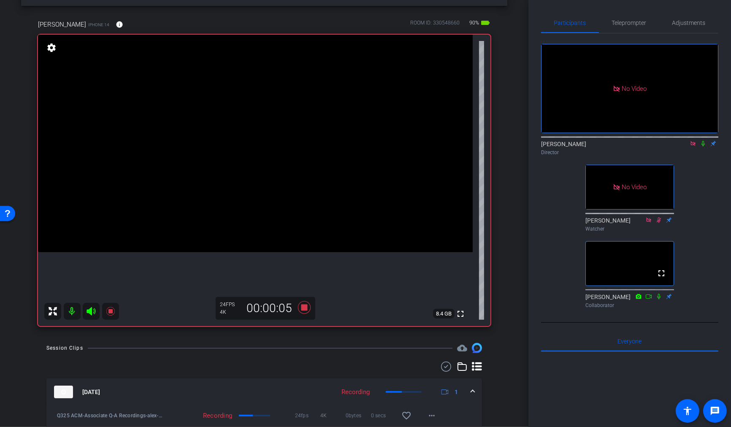
click at [703, 141] on icon at bounding box center [702, 143] width 3 height 5
click at [703, 141] on icon at bounding box center [703, 143] width 5 height 5
click at [703, 141] on icon at bounding box center [702, 143] width 3 height 5
click at [704, 140] on icon at bounding box center [702, 143] width 7 height 6
click at [300, 309] on icon at bounding box center [304, 307] width 20 height 15
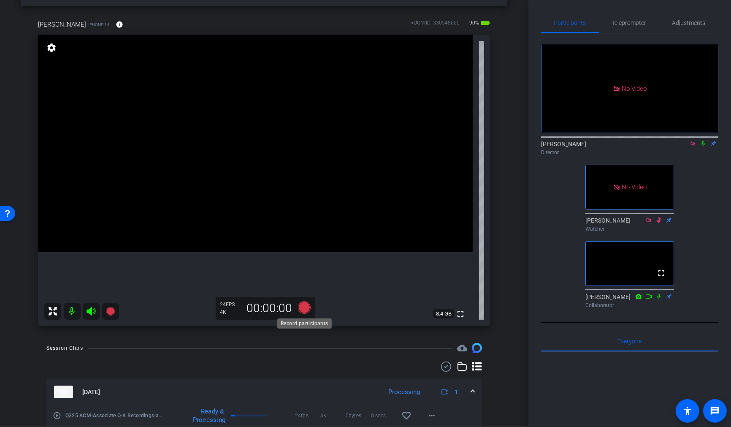
click at [306, 311] on icon at bounding box center [304, 307] width 20 height 15
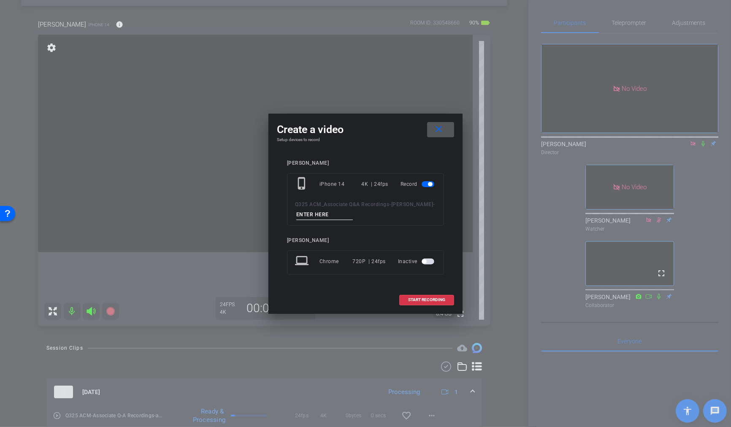
click at [327, 216] on input at bounding box center [324, 214] width 57 height 11
type input "T8"
click at [432, 297] on span "START RECORDING" at bounding box center [426, 299] width 37 height 4
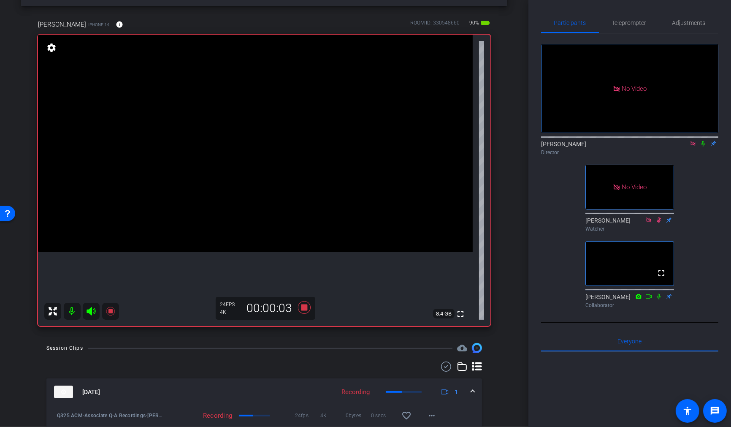
click at [704, 140] on icon at bounding box center [702, 143] width 7 height 6
click at [703, 141] on icon at bounding box center [703, 143] width 5 height 5
click at [703, 141] on icon at bounding box center [702, 143] width 3 height 5
click at [704, 140] on icon at bounding box center [702, 143] width 7 height 6
click at [305, 308] on icon at bounding box center [304, 307] width 13 height 13
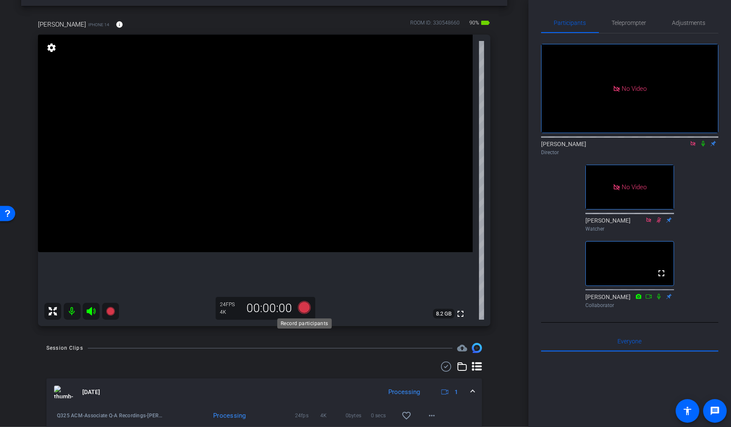
click at [304, 307] on icon at bounding box center [304, 307] width 13 height 13
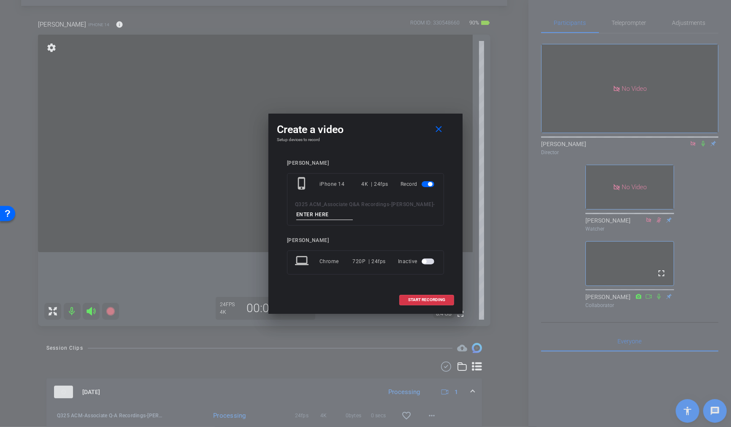
click at [318, 214] on input at bounding box center [324, 214] width 57 height 11
type input "T9"
click at [412, 296] on button "START RECORDING" at bounding box center [426, 299] width 55 height 11
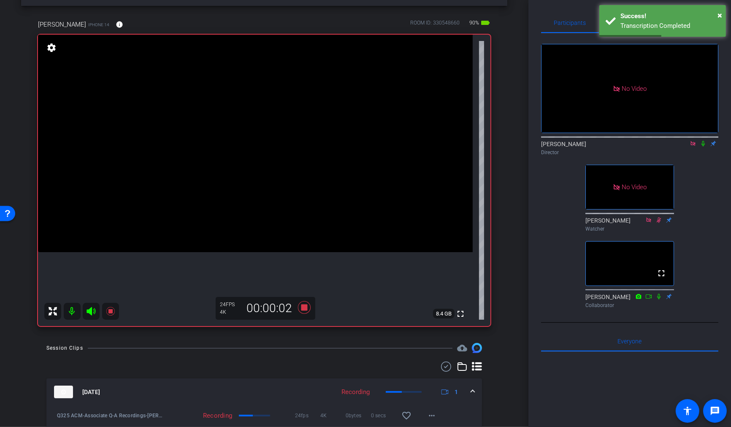
click at [702, 141] on icon at bounding box center [702, 143] width 3 height 5
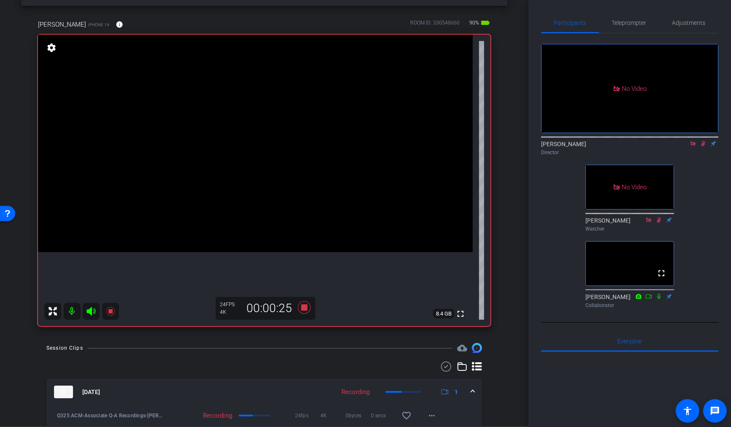
click at [705, 140] on icon at bounding box center [702, 143] width 7 height 6
click at [704, 141] on icon at bounding box center [702, 143] width 3 height 5
click at [704, 140] on icon at bounding box center [702, 143] width 7 height 6
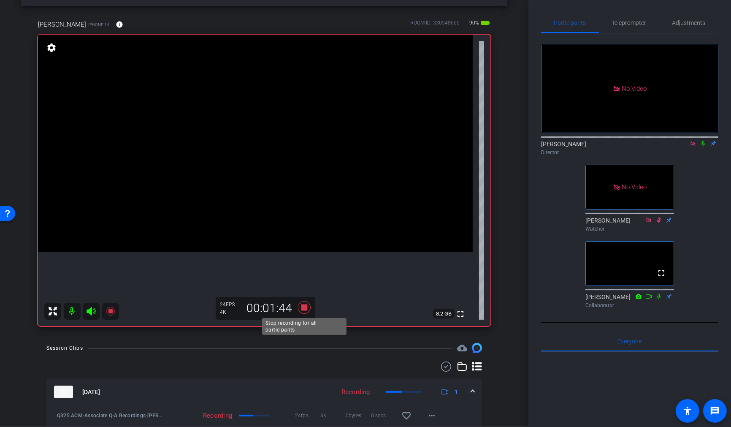
click at [307, 309] on icon at bounding box center [304, 307] width 13 height 13
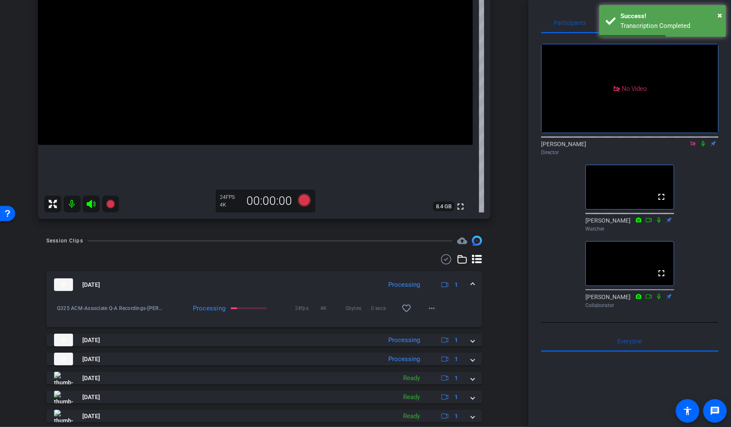
scroll to position [142, 0]
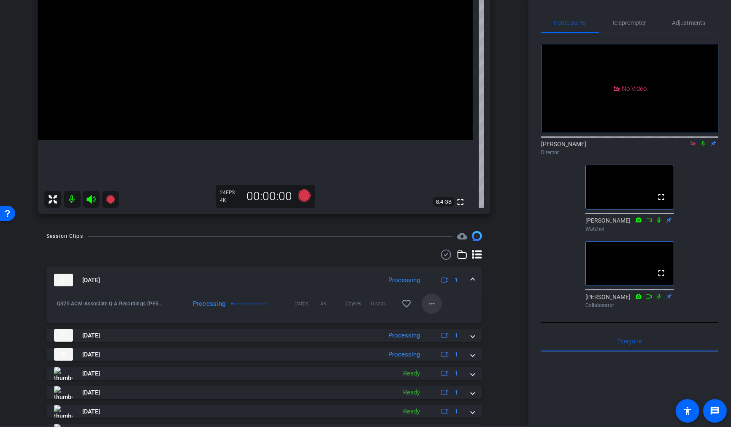
click at [435, 304] on mat-icon "more_horiz" at bounding box center [432, 303] width 10 height 10
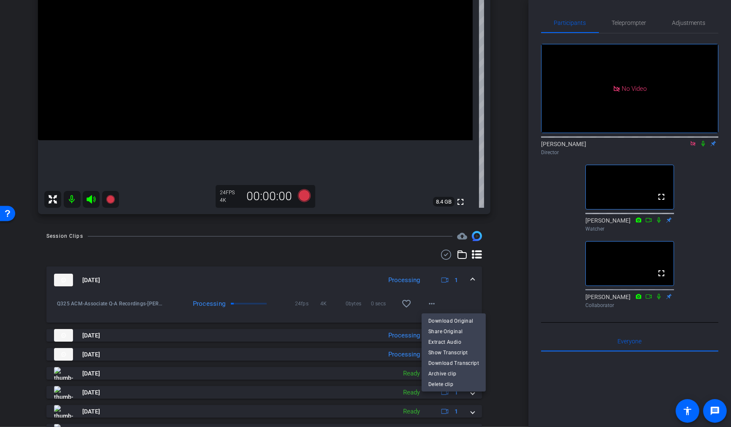
click at [525, 291] on div at bounding box center [365, 213] width 731 height 427
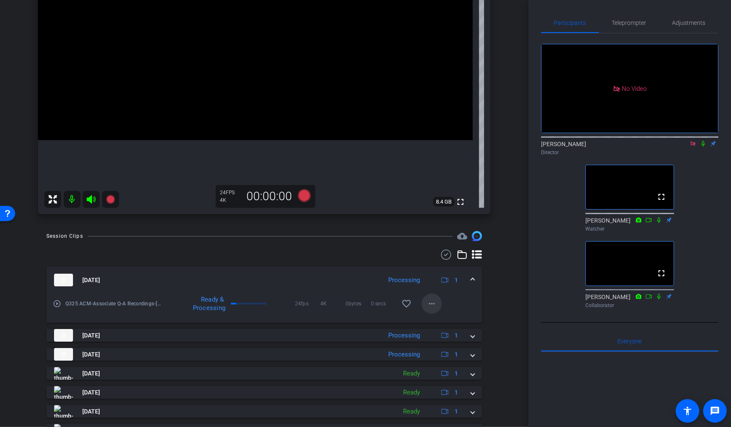
click at [436, 306] on mat-icon "more_horiz" at bounding box center [432, 303] width 10 height 10
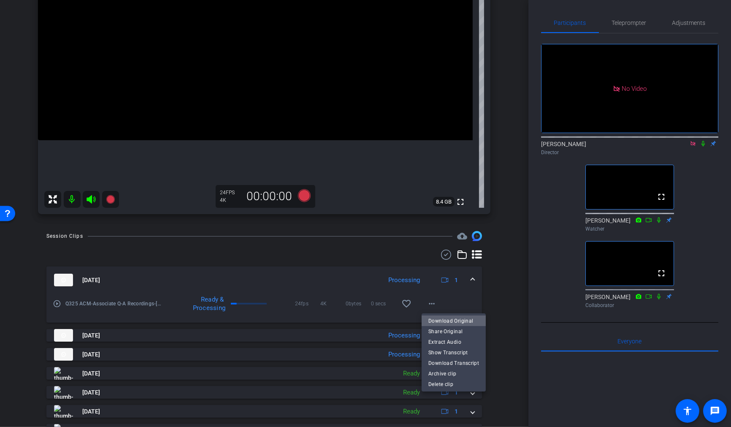
click at [454, 320] on span "Download Original" at bounding box center [453, 321] width 51 height 10
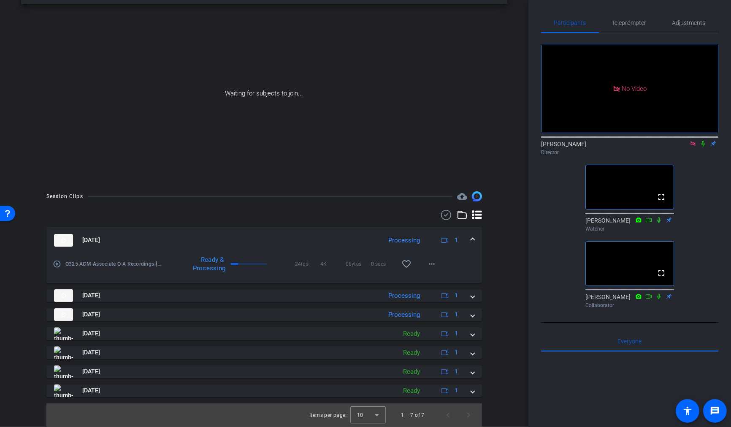
scroll to position [0, 0]
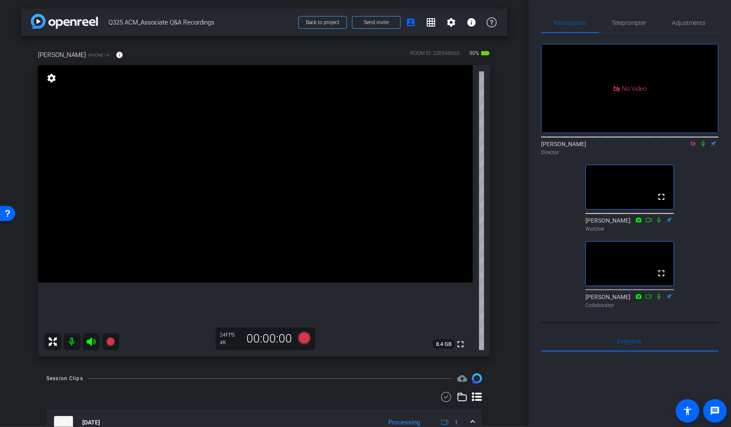
click at [692, 140] on icon at bounding box center [692, 143] width 7 height 6
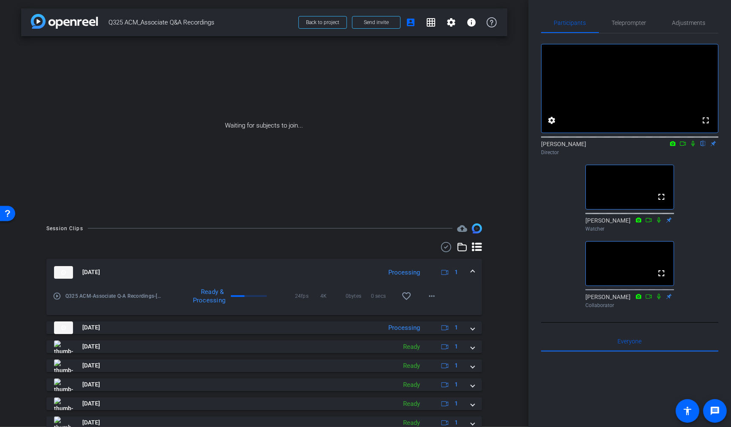
click at [682, 146] on icon at bounding box center [682, 143] width 7 height 6
click at [704, 146] on icon at bounding box center [702, 143] width 7 height 6
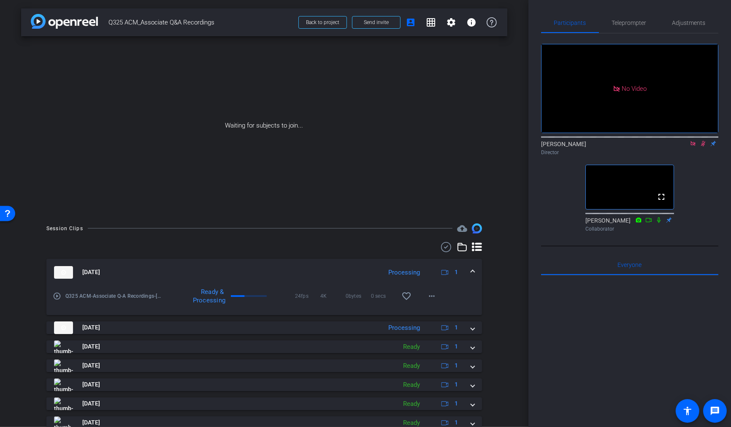
click at [693, 146] on icon at bounding box center [692, 143] width 5 height 5
click at [692, 146] on icon at bounding box center [692, 143] width 7 height 6
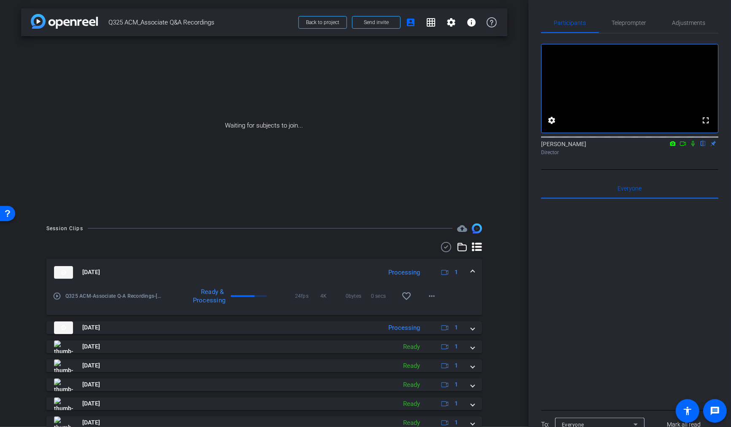
click at [694, 146] on icon at bounding box center [692, 143] width 7 height 6
click at [681, 146] on icon at bounding box center [683, 143] width 6 height 4
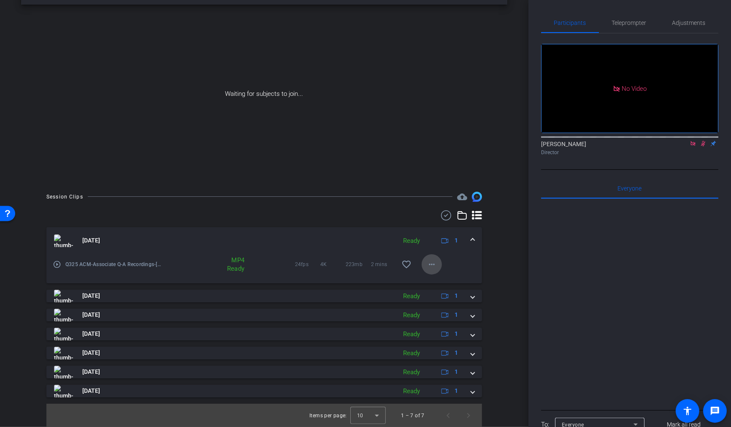
click at [432, 264] on mat-icon "more_horiz" at bounding box center [432, 264] width 10 height 10
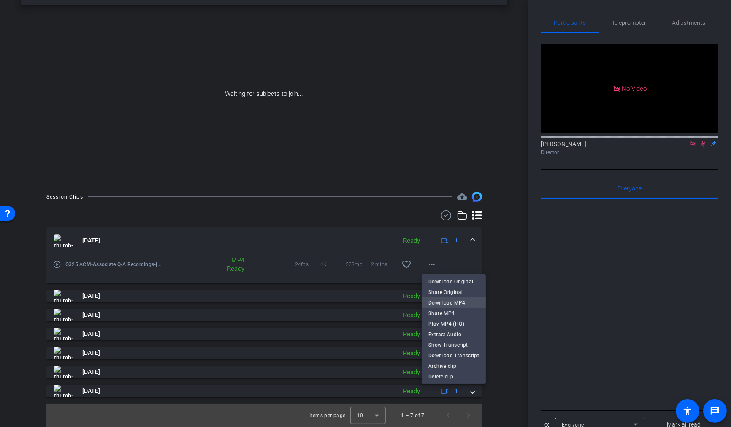
click at [450, 300] on span "Download MP4" at bounding box center [453, 302] width 51 height 10
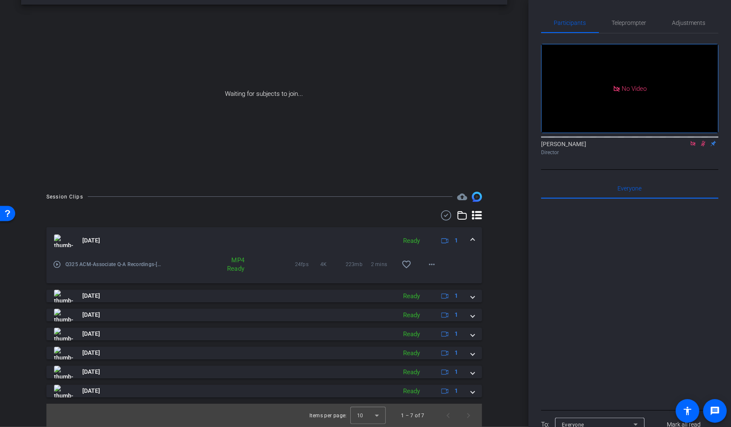
scroll to position [31, 0]
click at [431, 266] on mat-icon "more_horiz" at bounding box center [432, 264] width 10 height 10
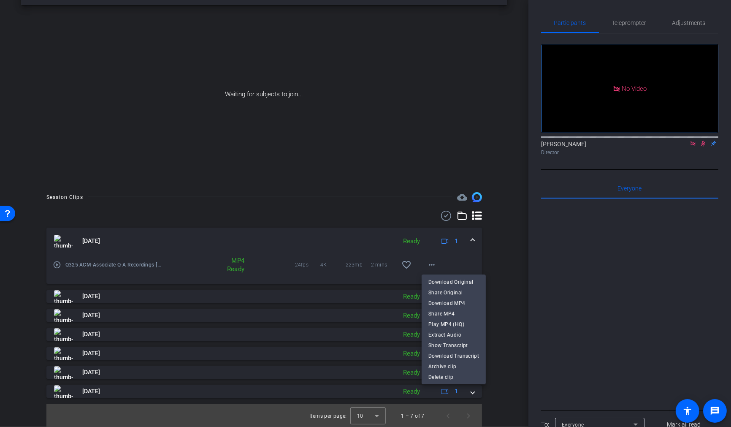
click at [400, 147] on div at bounding box center [365, 213] width 731 height 427
